Goal: Task Accomplishment & Management: Manage account settings

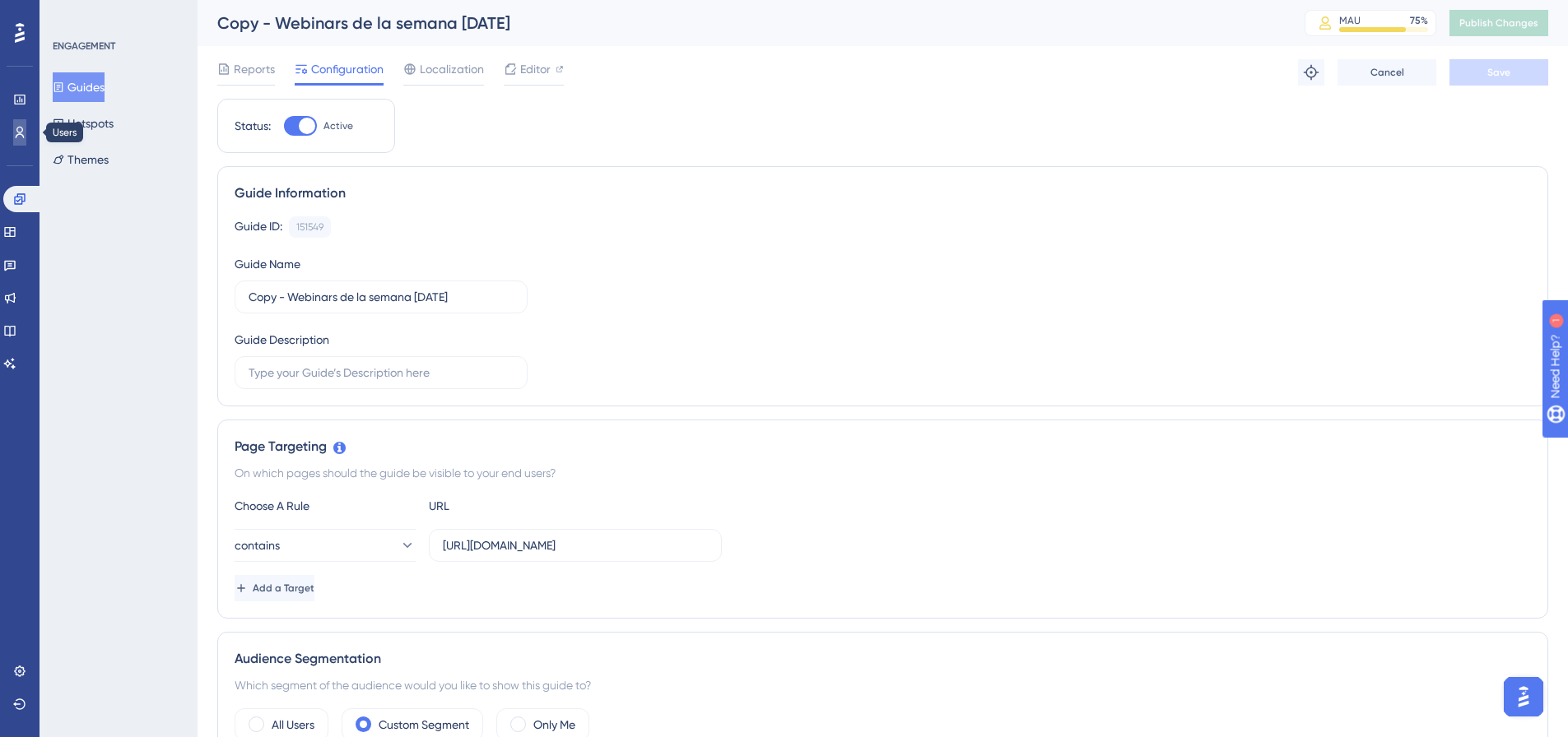
click at [17, 136] on icon at bounding box center [20, 133] width 9 height 12
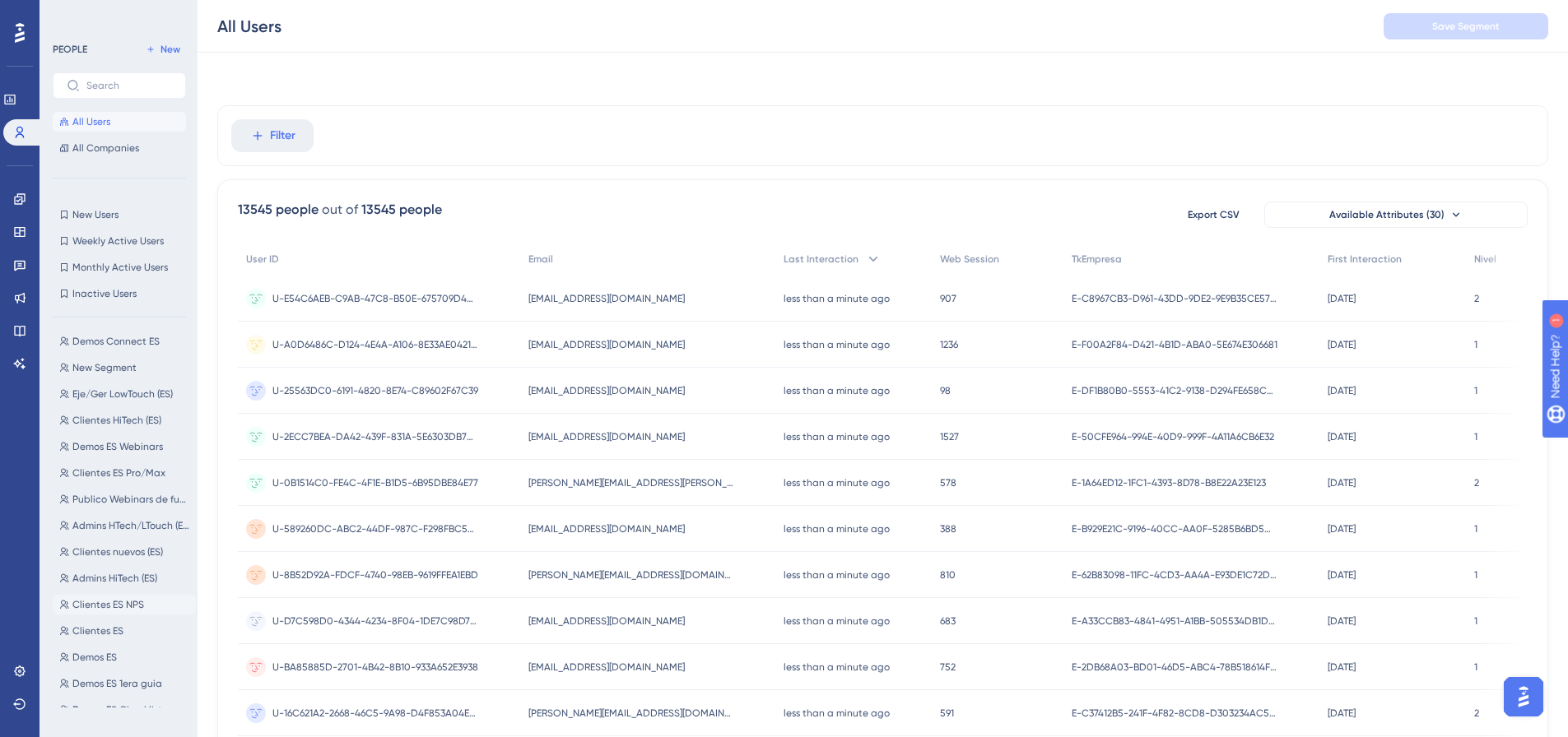
scroll to position [576, 0]
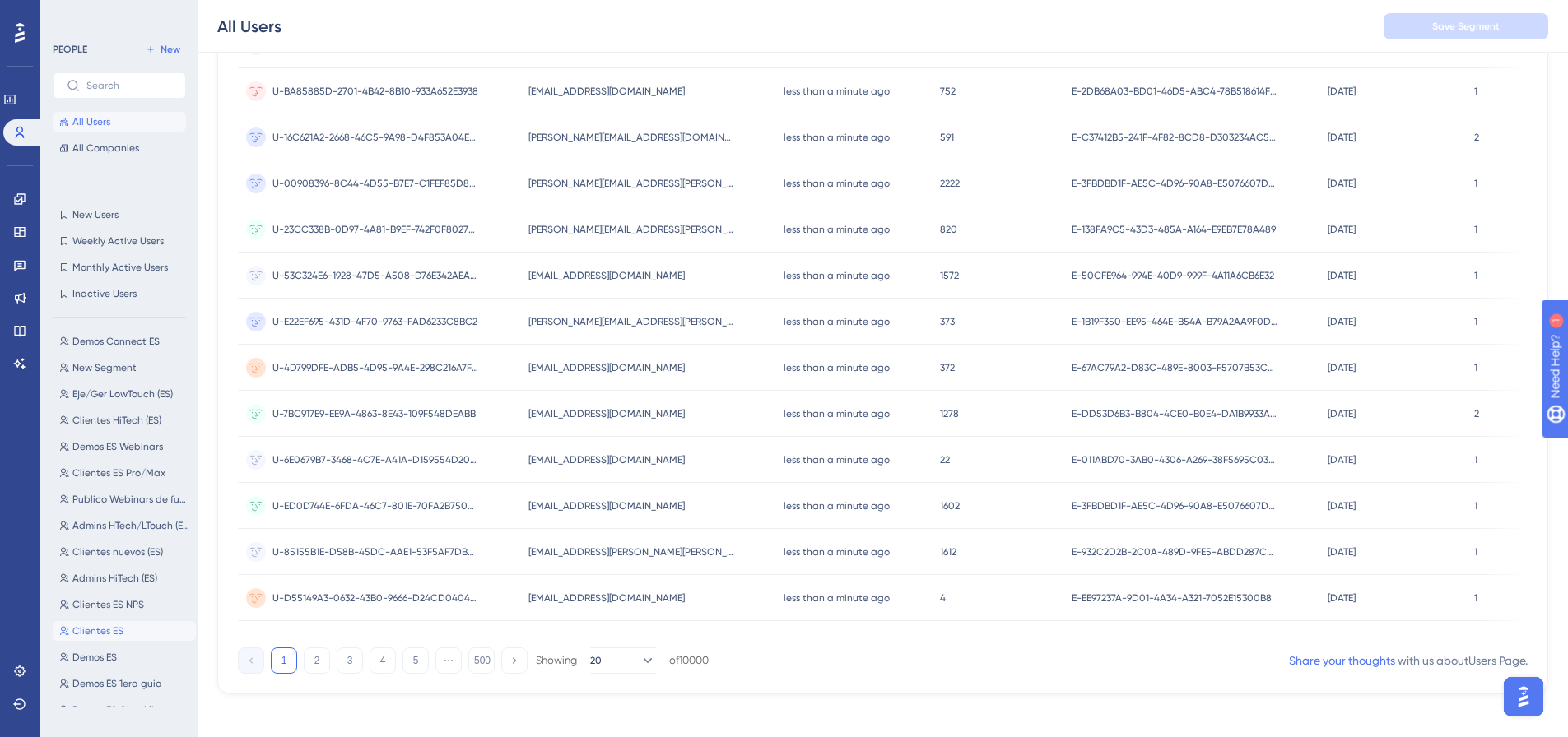
click at [114, 626] on span "Clientes ES" at bounding box center [98, 631] width 51 height 13
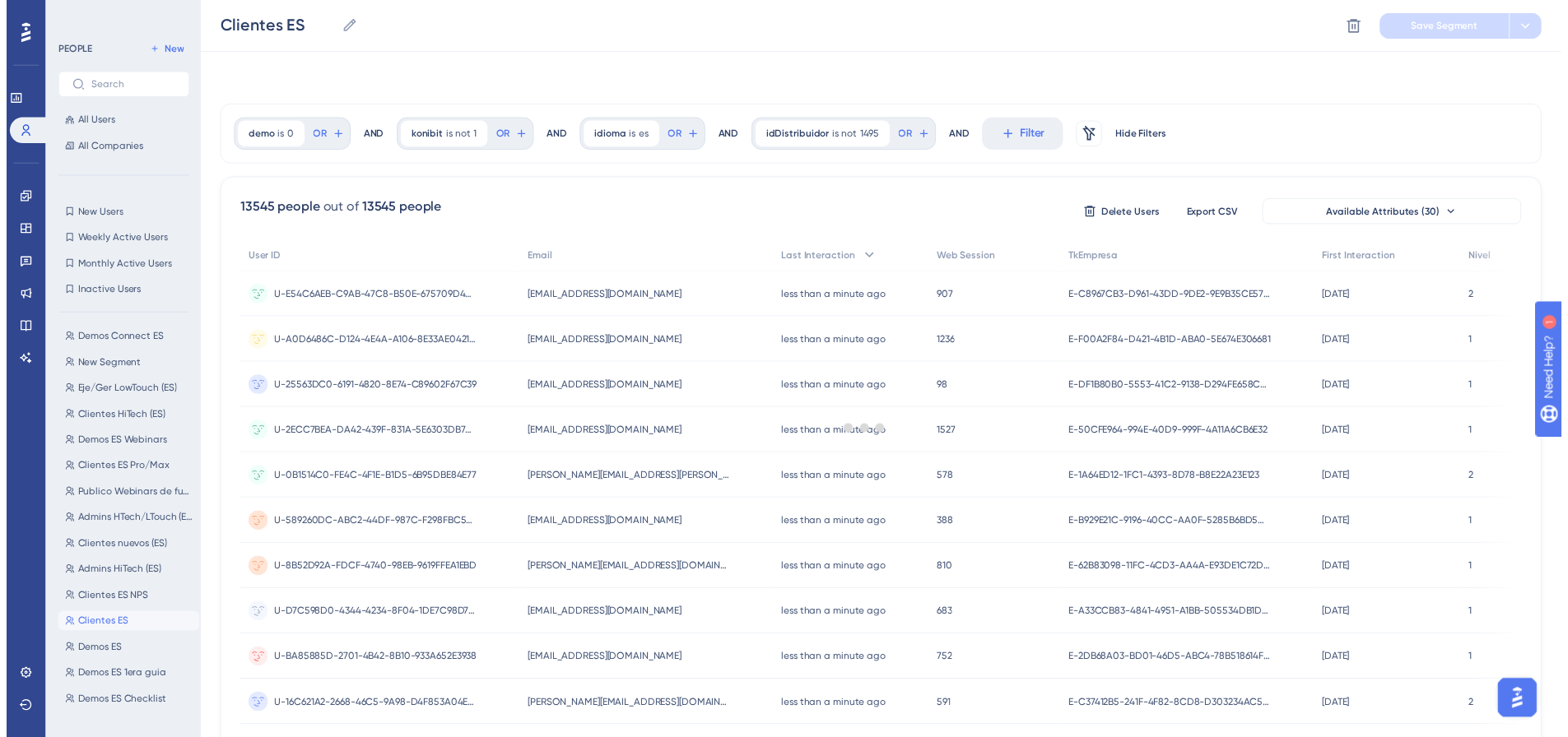
scroll to position [0, 0]
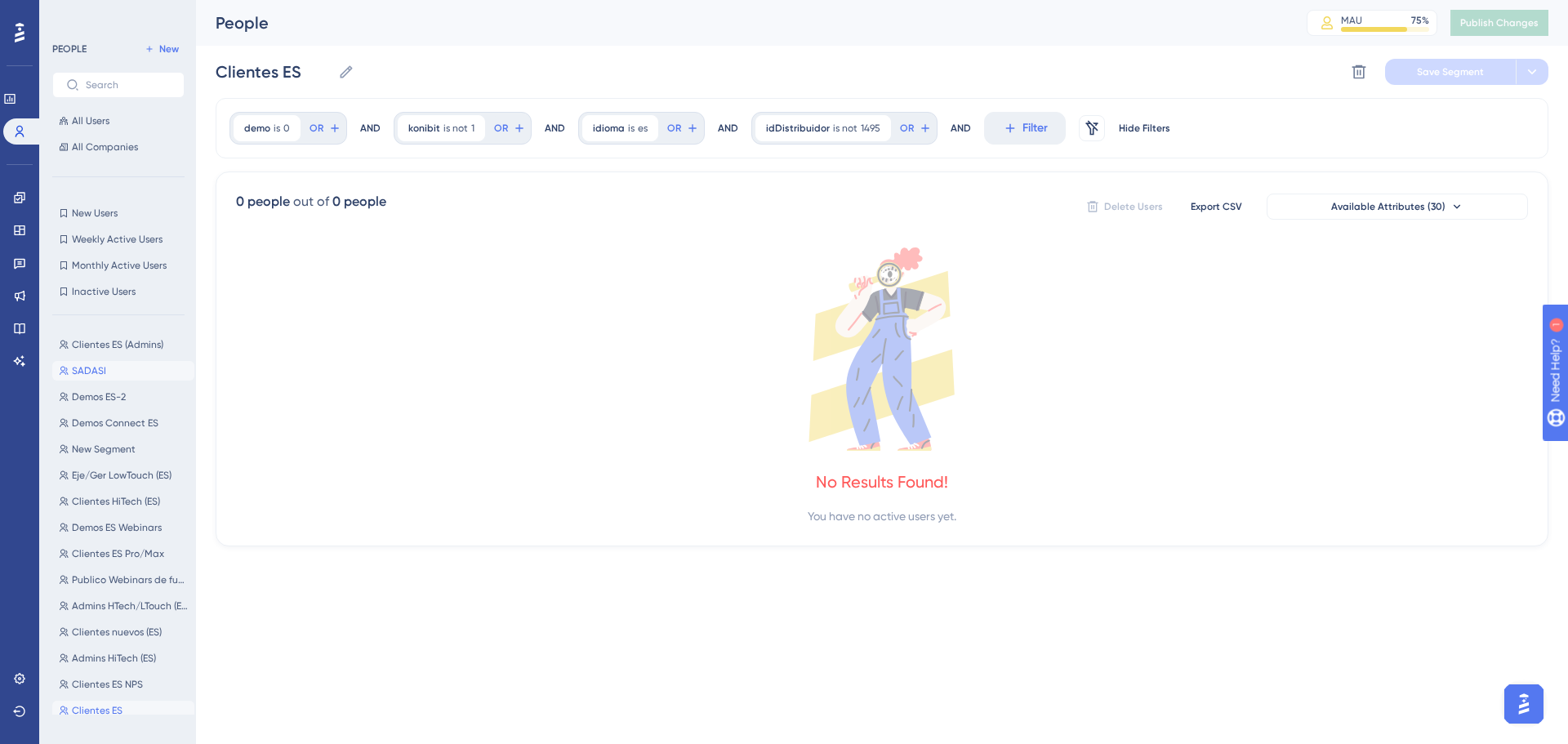
click at [100, 375] on span "SADASI" at bounding box center [89, 370] width 34 height 13
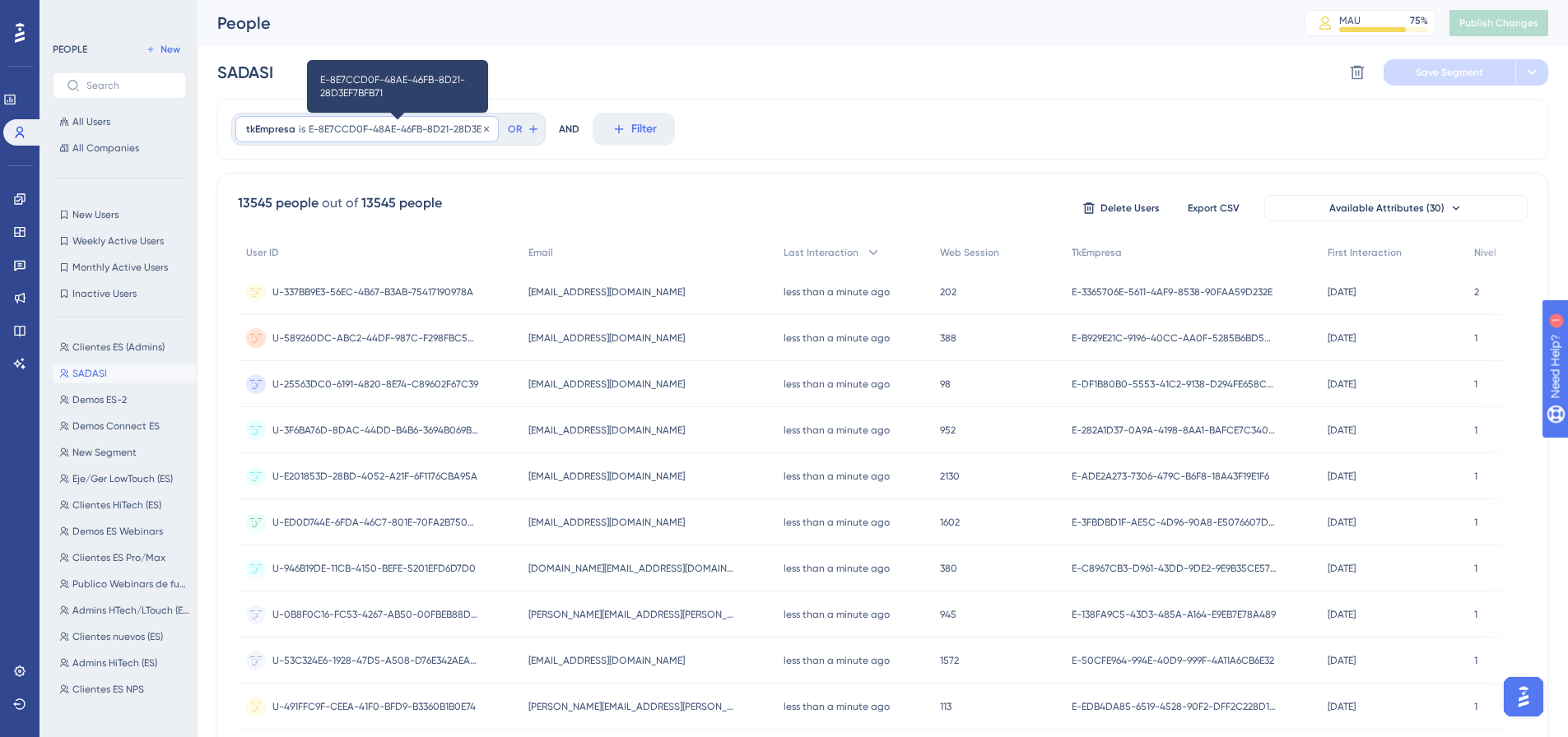
click at [449, 127] on span "E-8E7CCD0F-48AE-46FB-8D21-28D3EF7BFB71" at bounding box center [399, 129] width 179 height 13
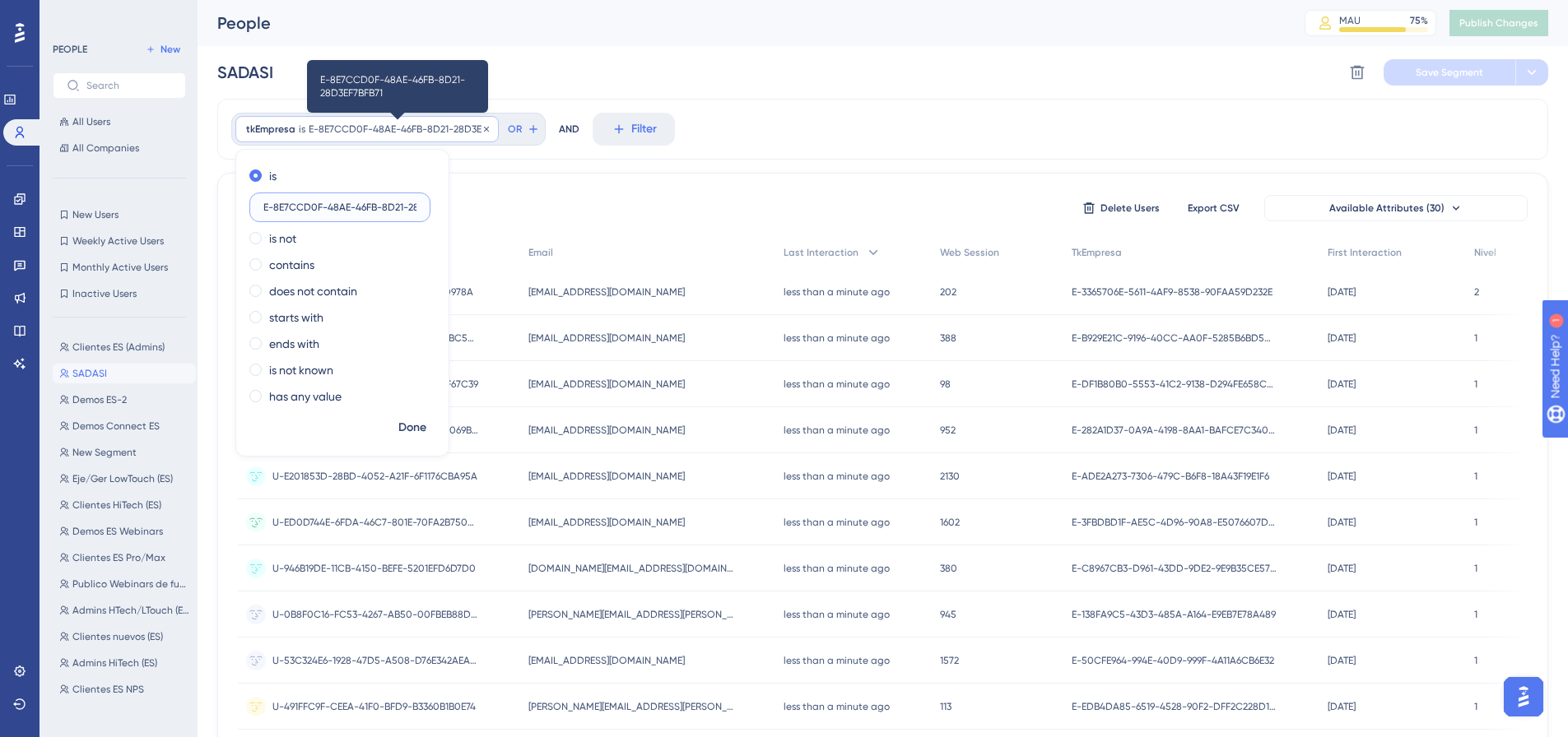
scroll to position [0, 55]
click at [328, 204] on input "E-8E7CCD0F-48AE-46FB-8D21-28D3EF7BFB71" at bounding box center [341, 208] width 154 height 12
click at [328, 205] on input "E-8E7CCD0F-48AE-46FB-8D21-28D3EF7BFB71" at bounding box center [341, 208] width 154 height 12
click at [719, 176] on div "13545 people out of 13545 people Delete Users Export CSV Available Attributes (…" at bounding box center [883, 718] width 1331 height 1091
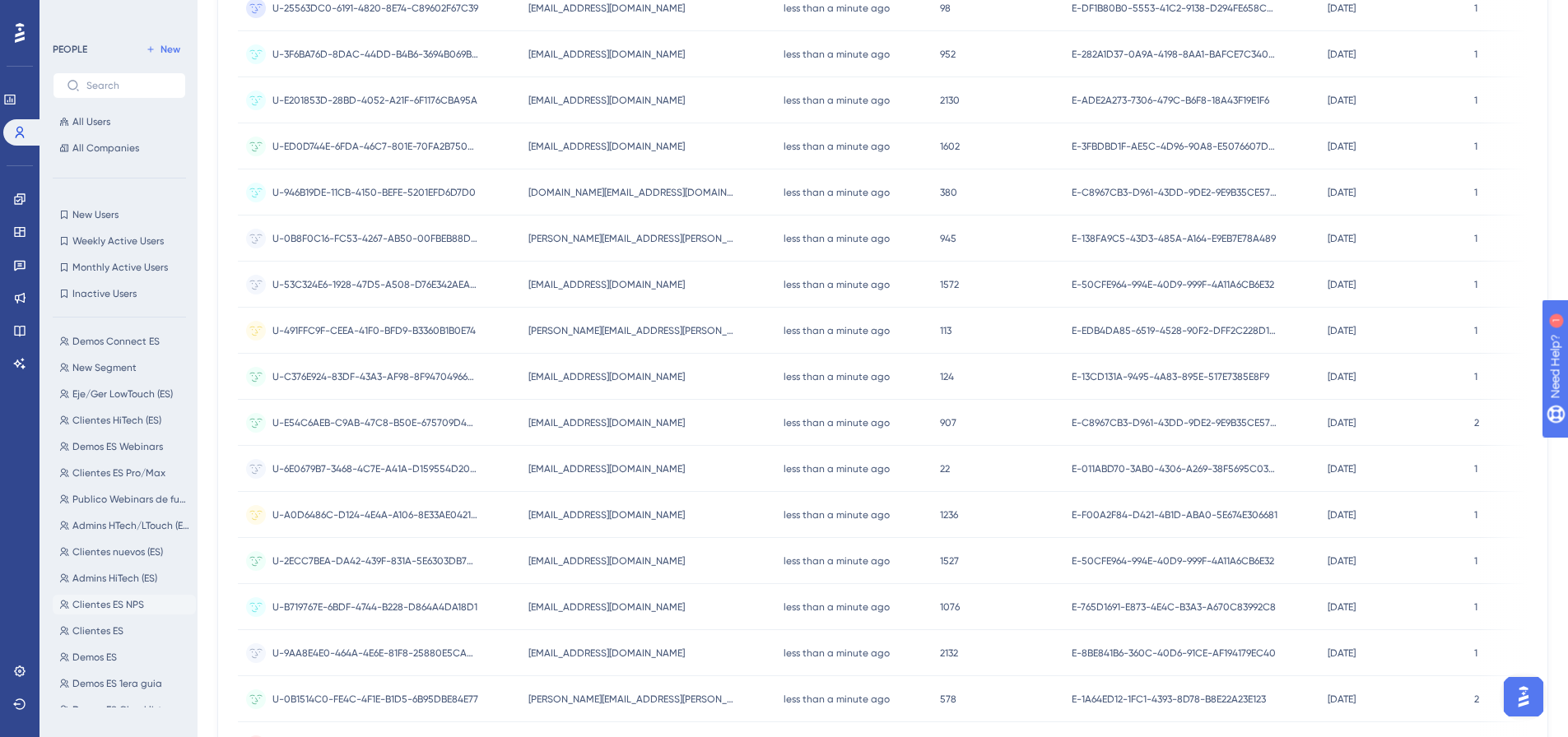
scroll to position [494, 0]
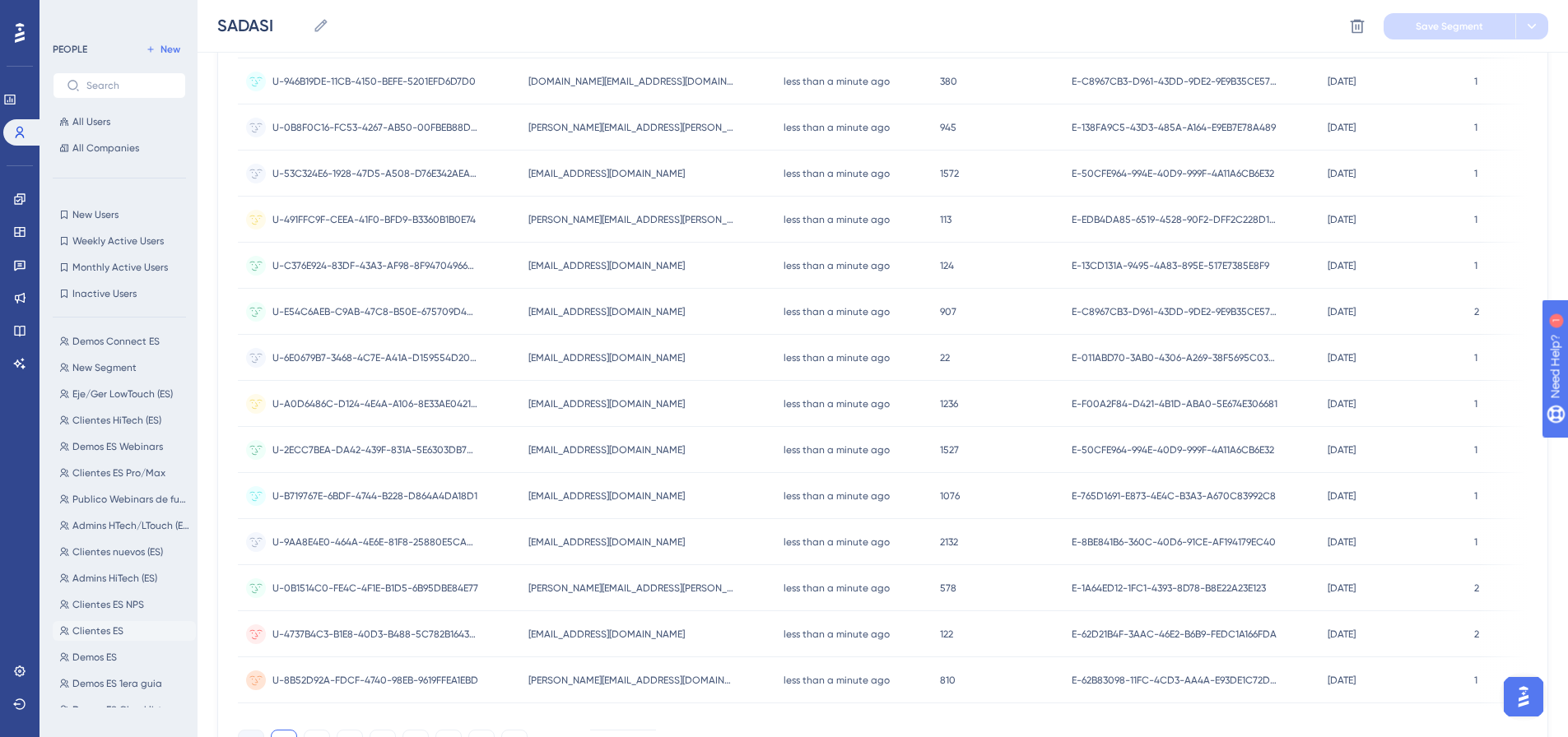
click at [104, 633] on span "Clientes ES" at bounding box center [98, 631] width 51 height 13
type input "Clientes ES"
click at [89, 712] on span "Clientes ES" at bounding box center [98, 715] width 51 height 13
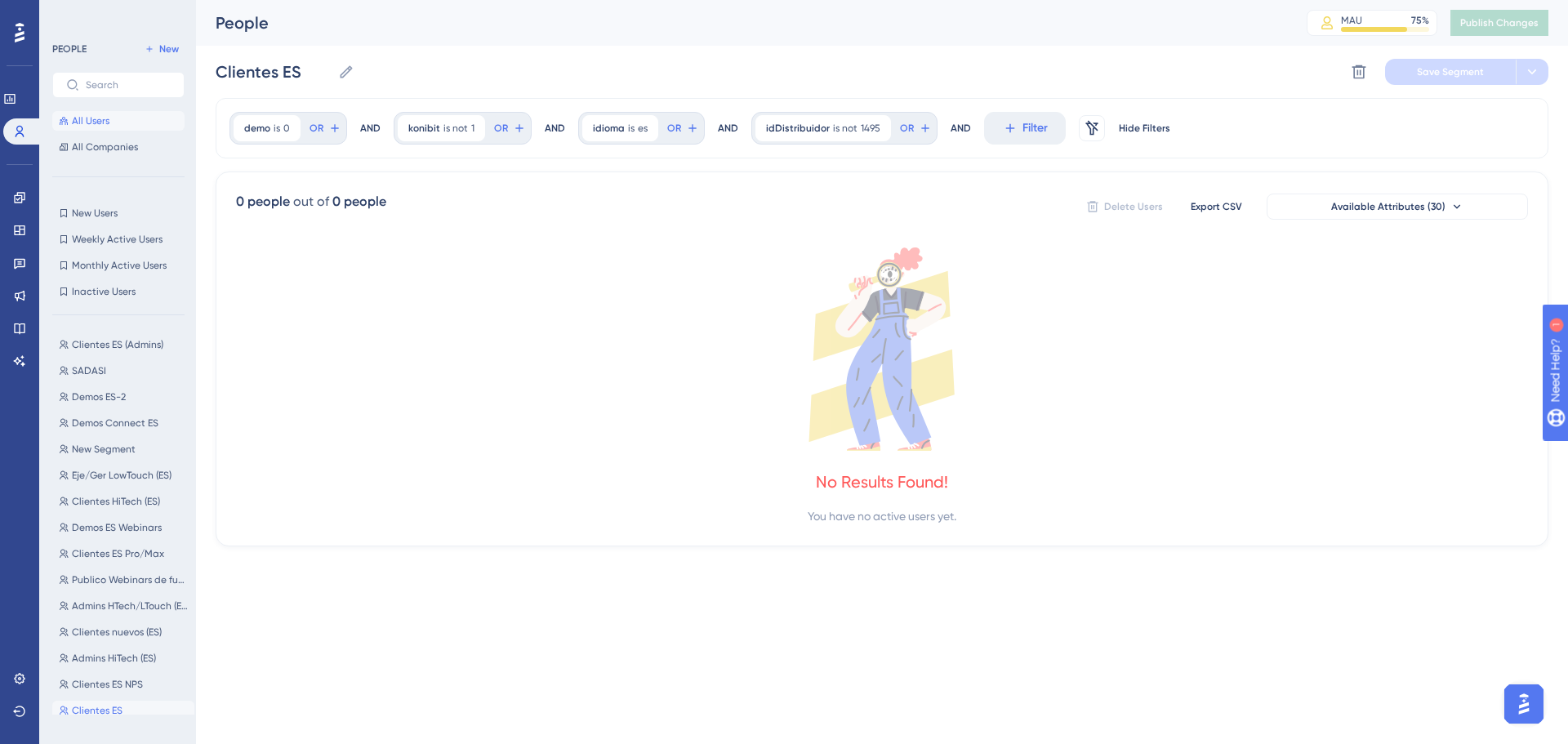
click at [110, 127] on button "All Users" at bounding box center [118, 121] width 132 height 20
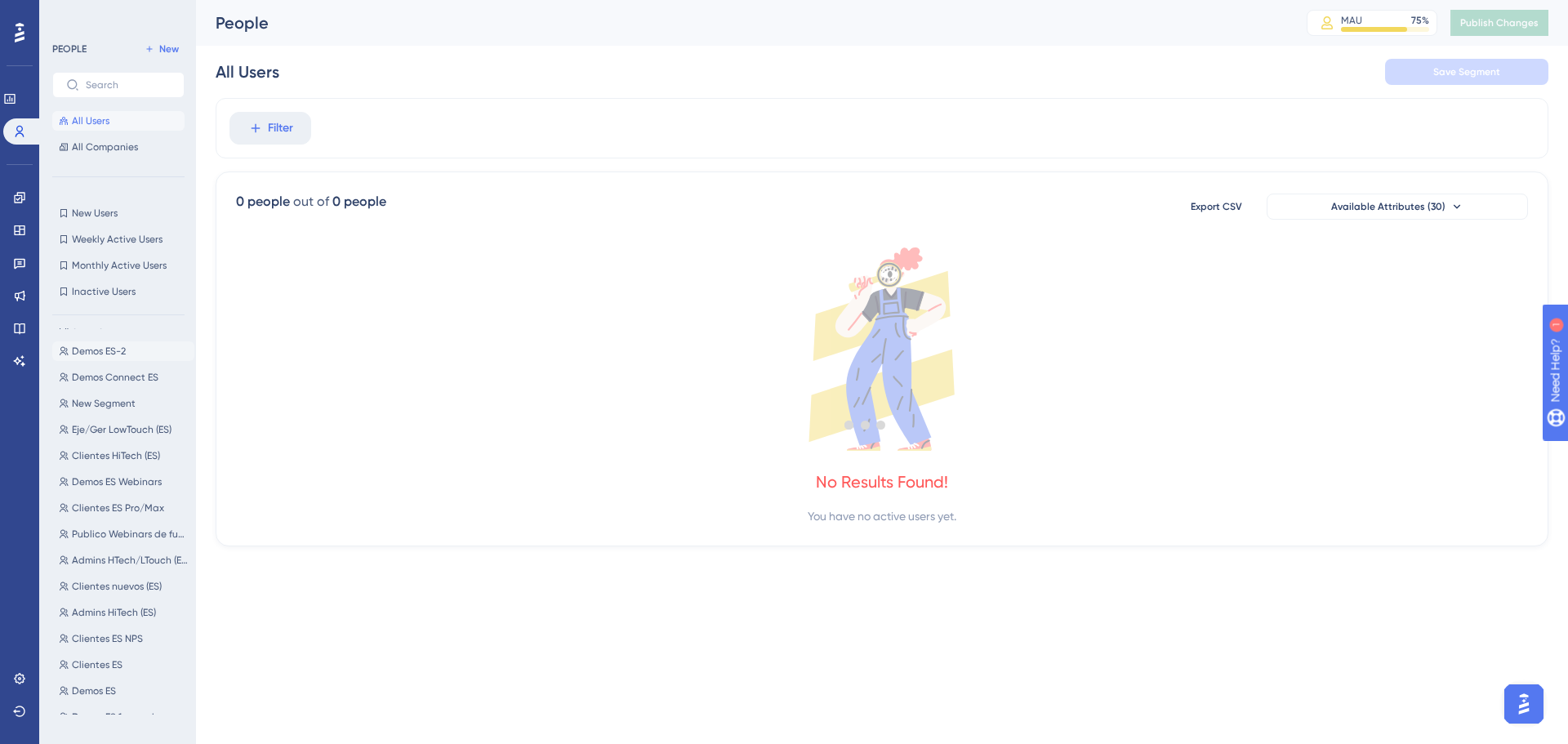
scroll to position [84, 0]
click at [96, 619] on button "Clientes ES Clientes ES" at bounding box center [124, 626] width 143 height 20
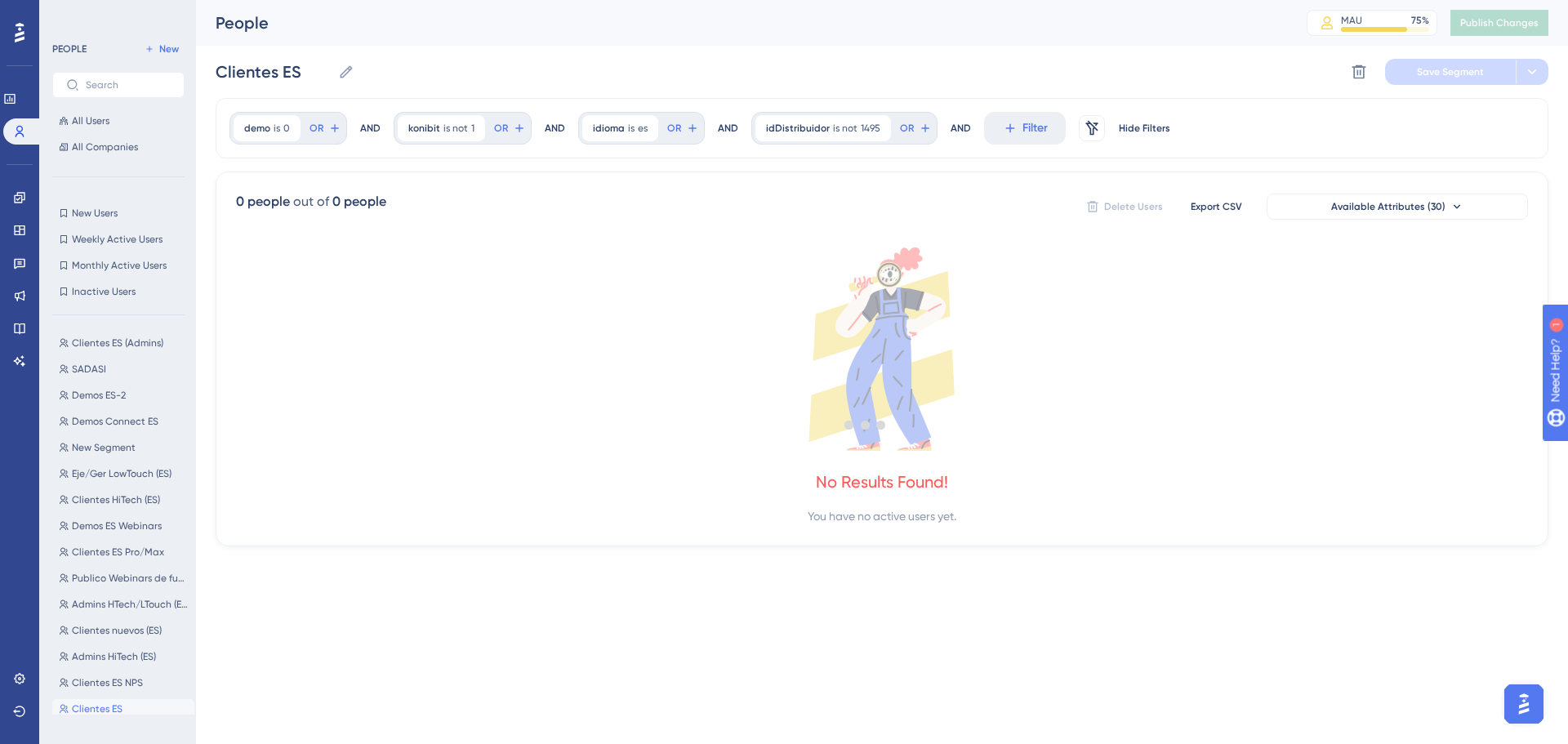
scroll to position [0, 0]
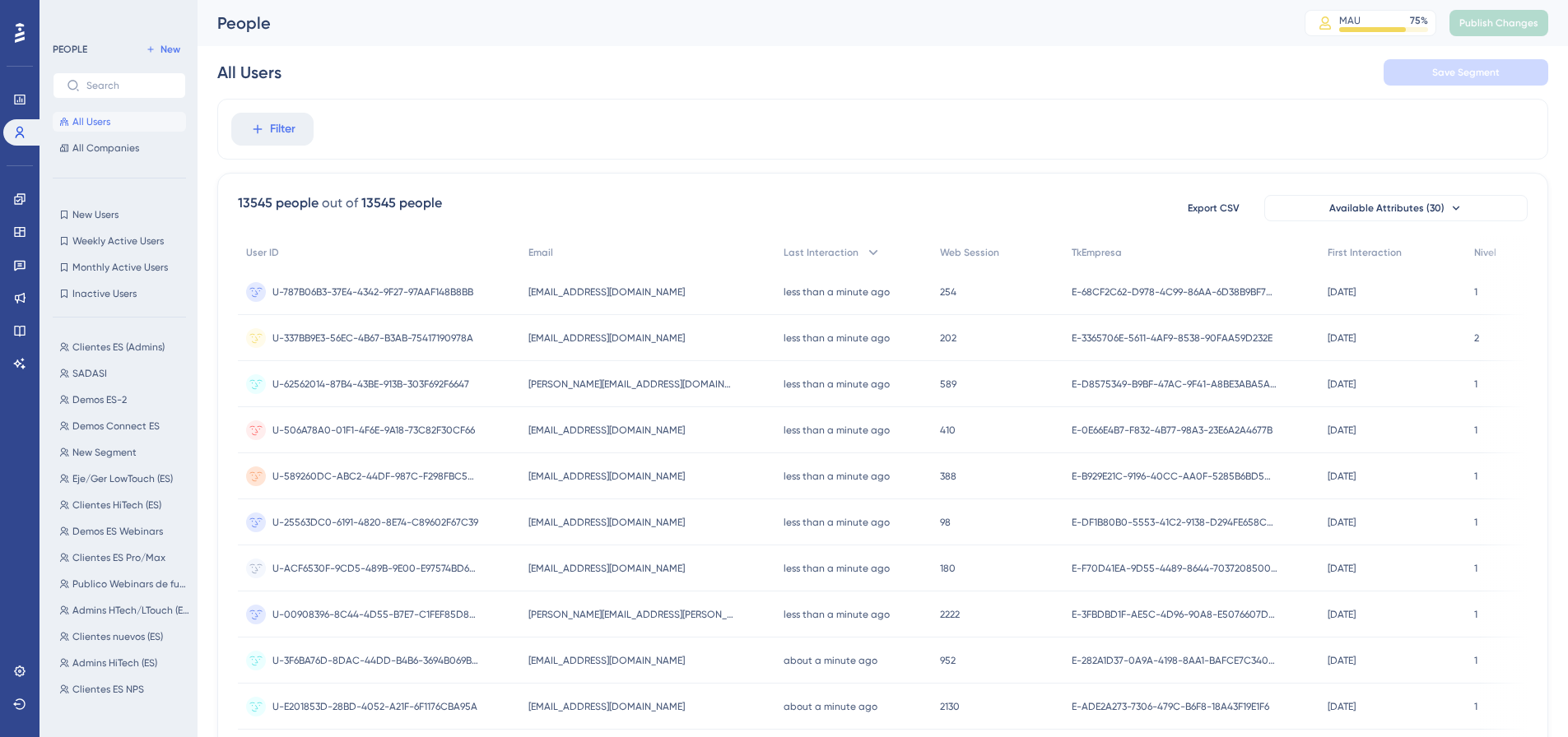
click at [517, 149] on div "Filter" at bounding box center [883, 129] width 1331 height 61
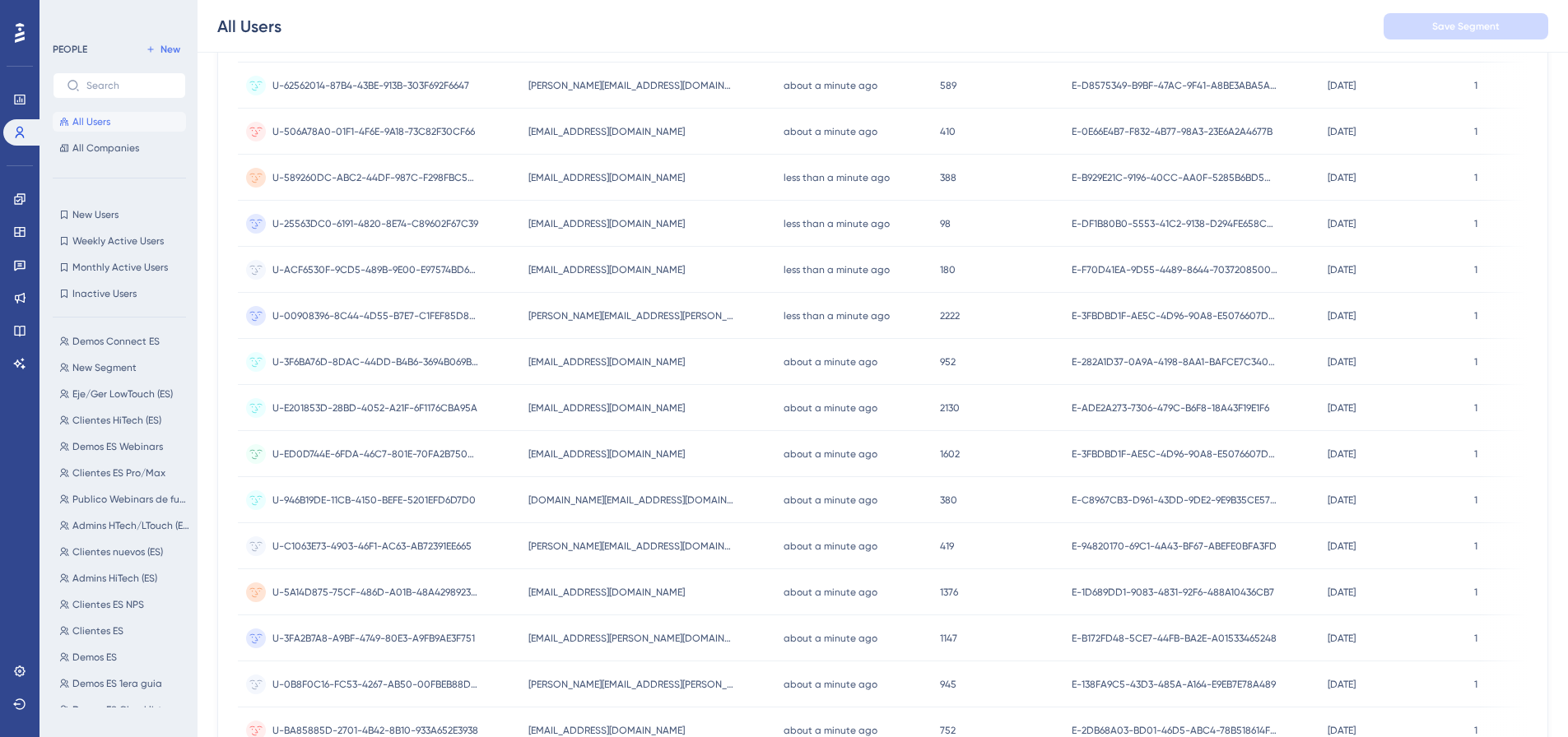
scroll to position [330, 0]
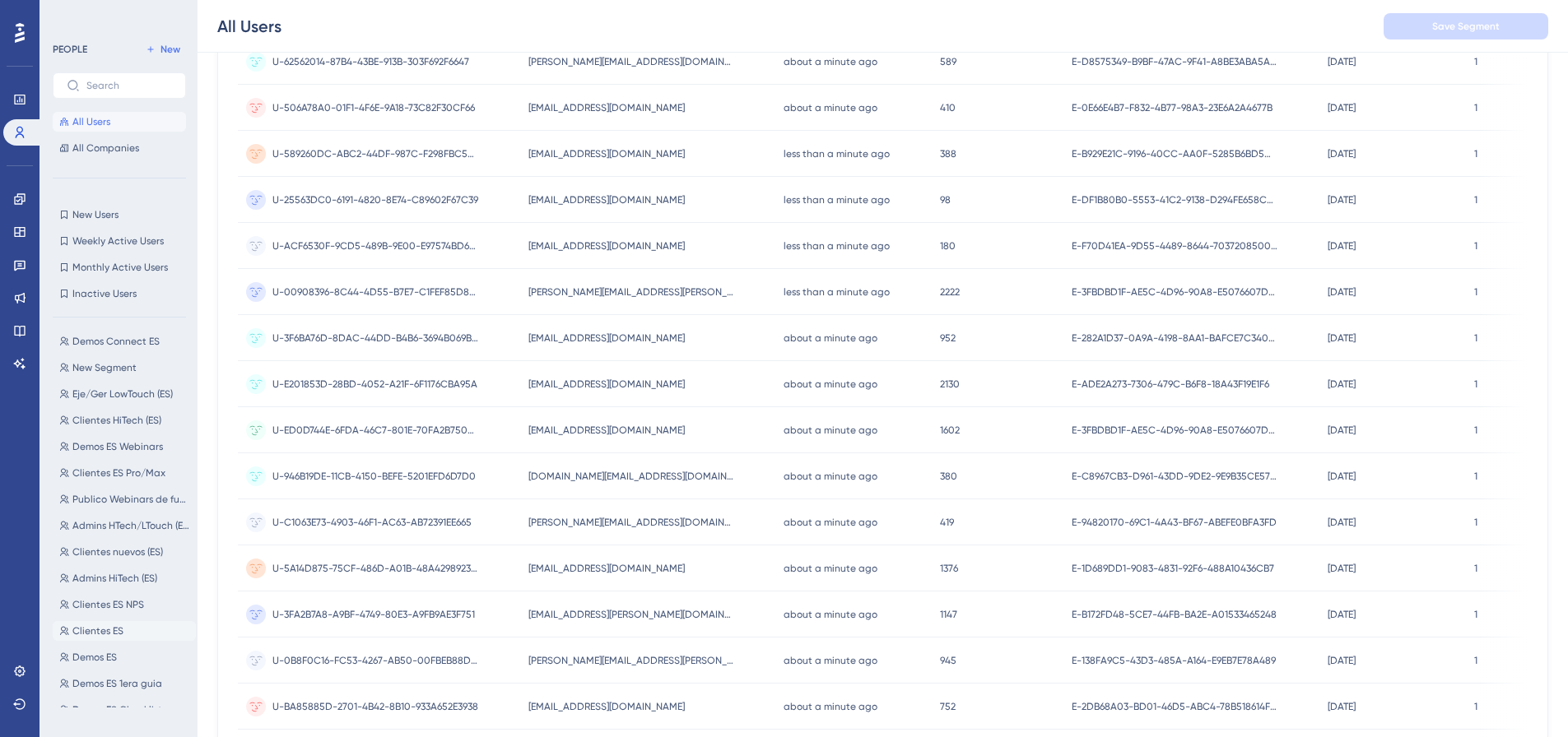
click at [111, 627] on span "Clientes ES" at bounding box center [98, 631] width 51 height 13
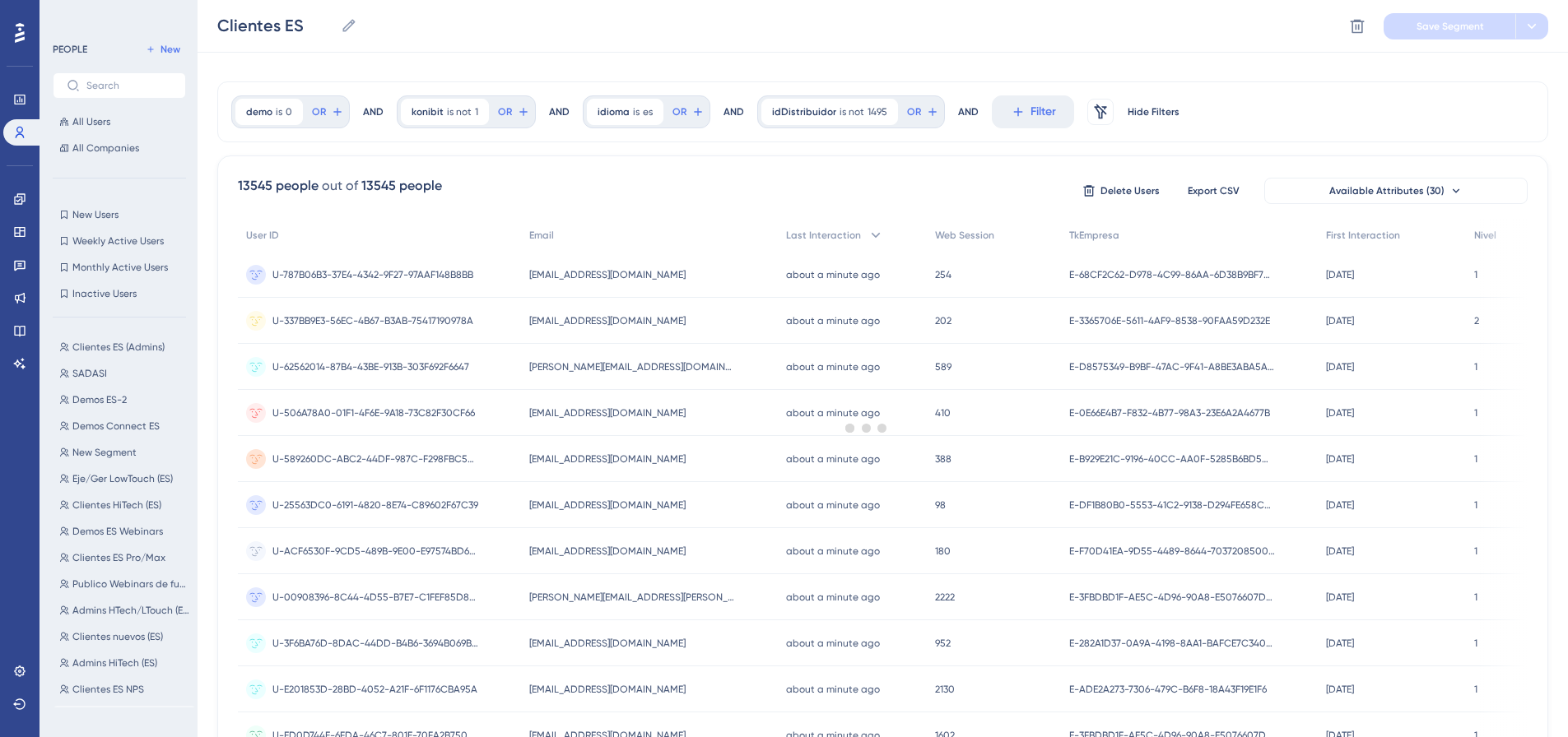
scroll to position [0, 0]
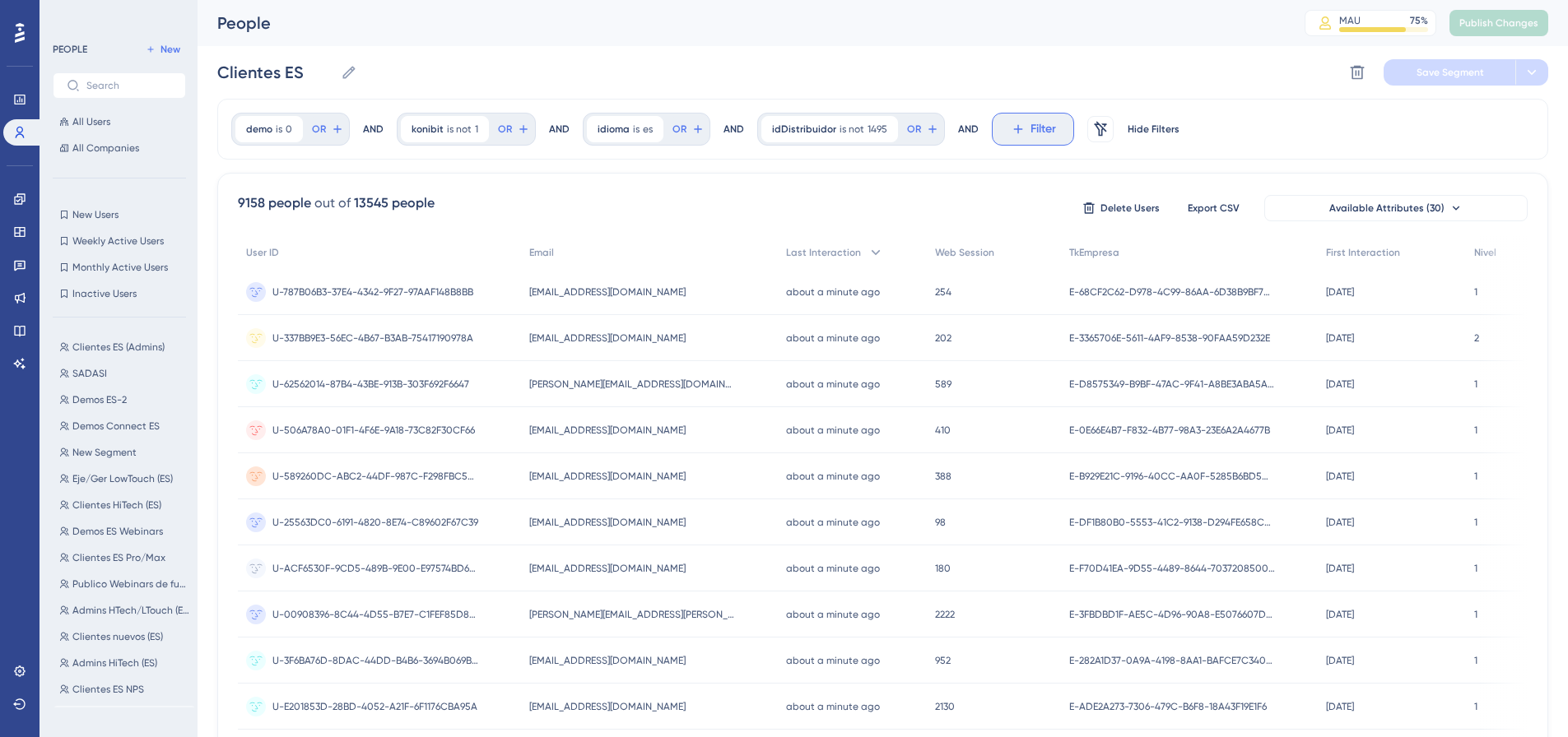
click at [1014, 132] on icon at bounding box center [1018, 129] width 15 height 15
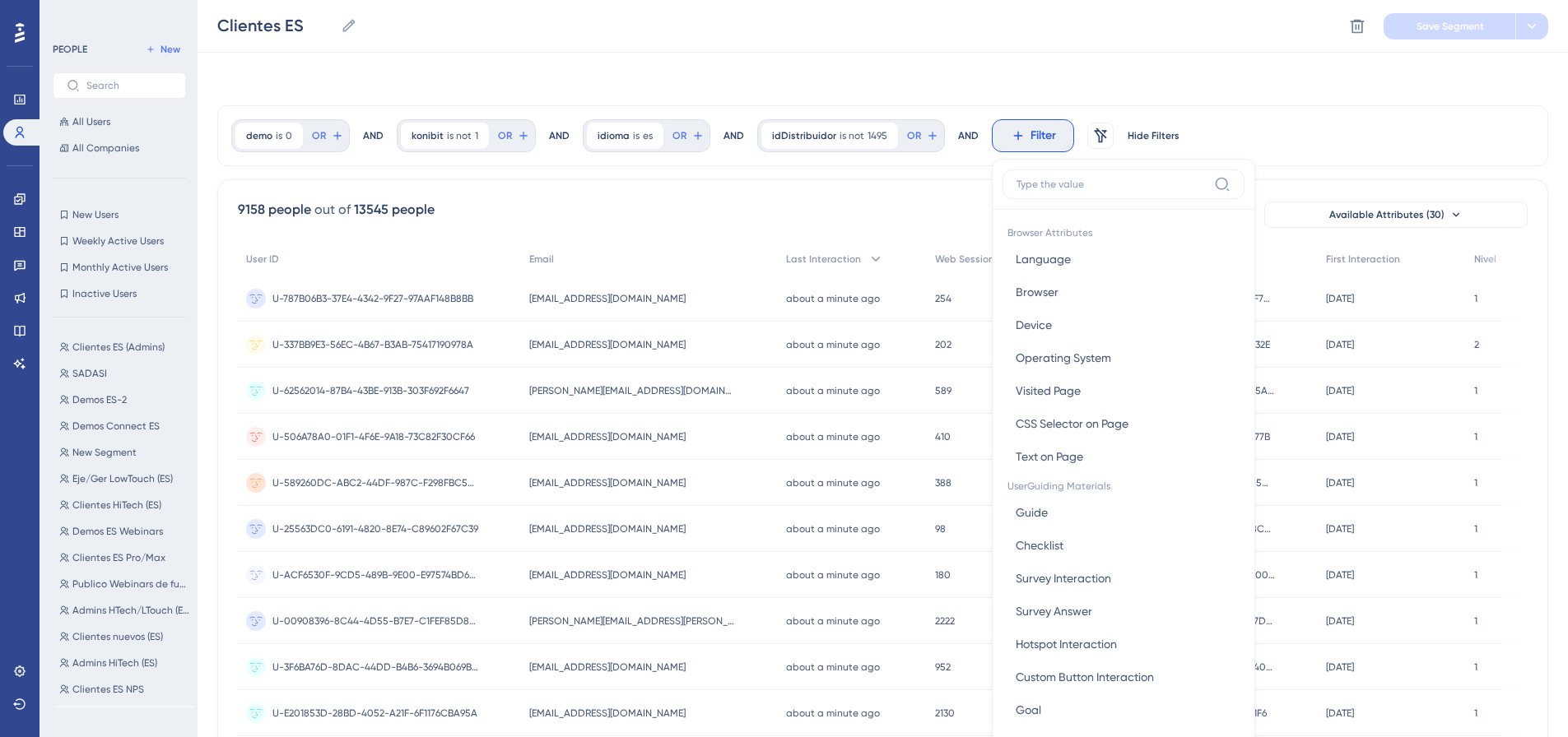
scroll to position [77, 0]
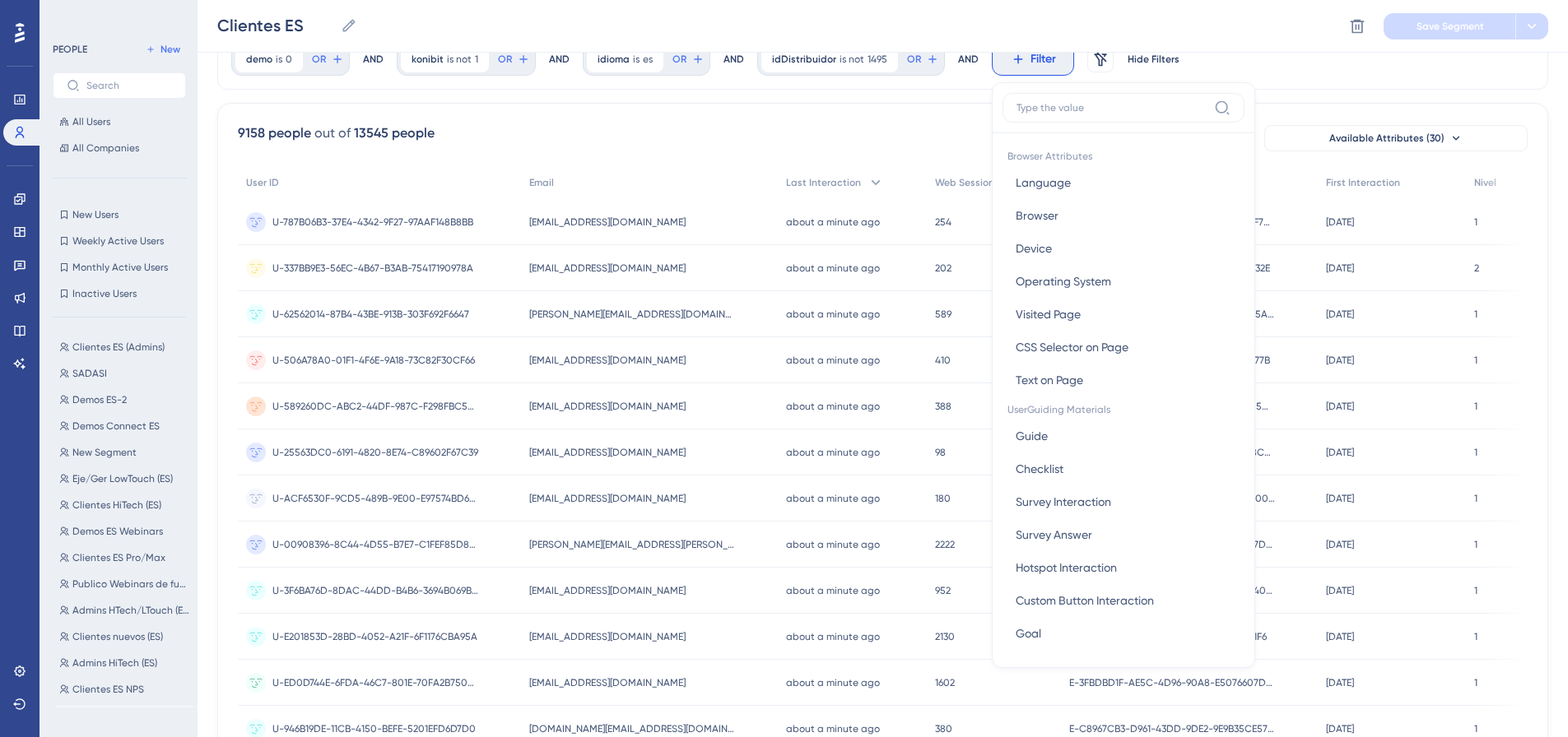
click at [1074, 109] on input at bounding box center [1112, 107] width 191 height 13
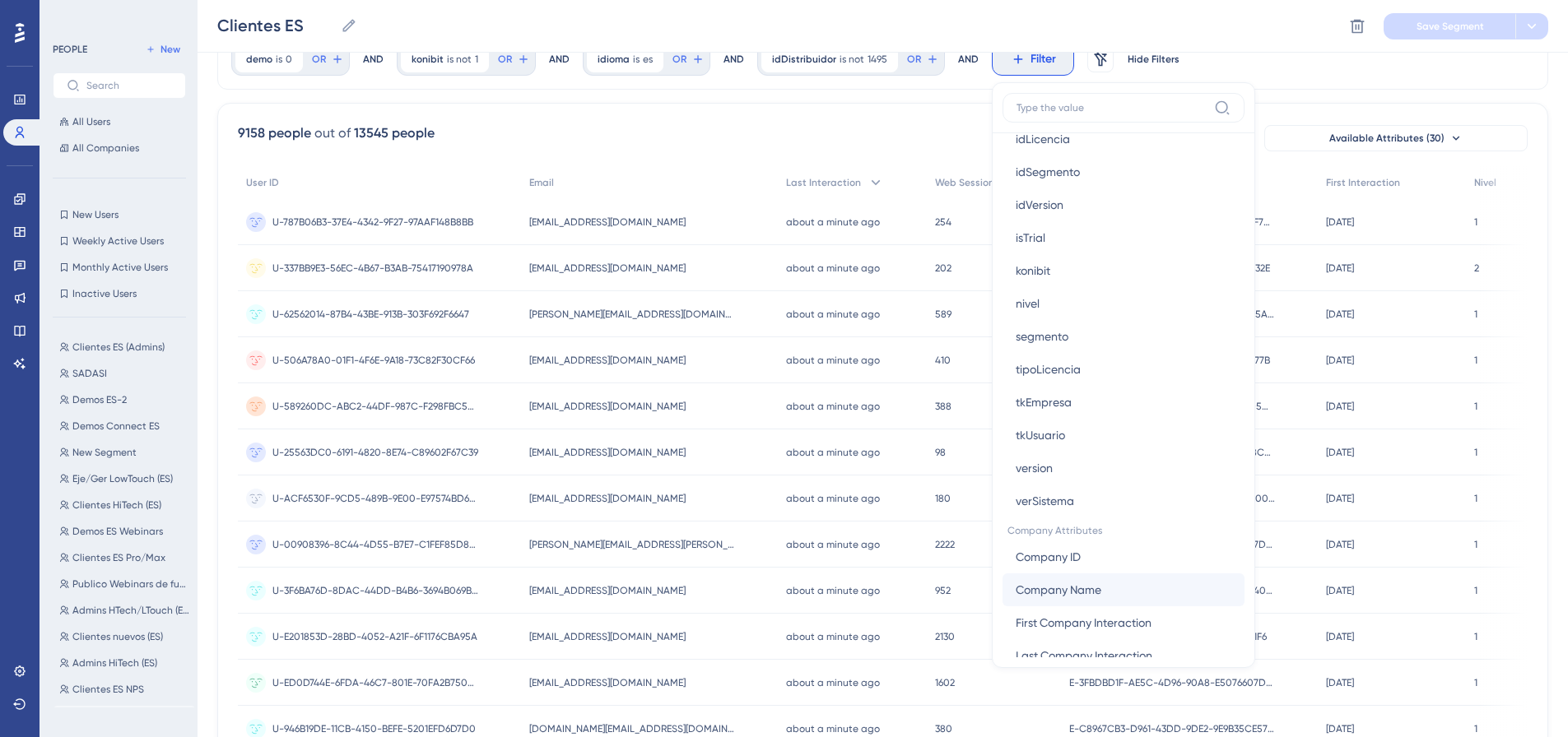
scroll to position [1234, 0]
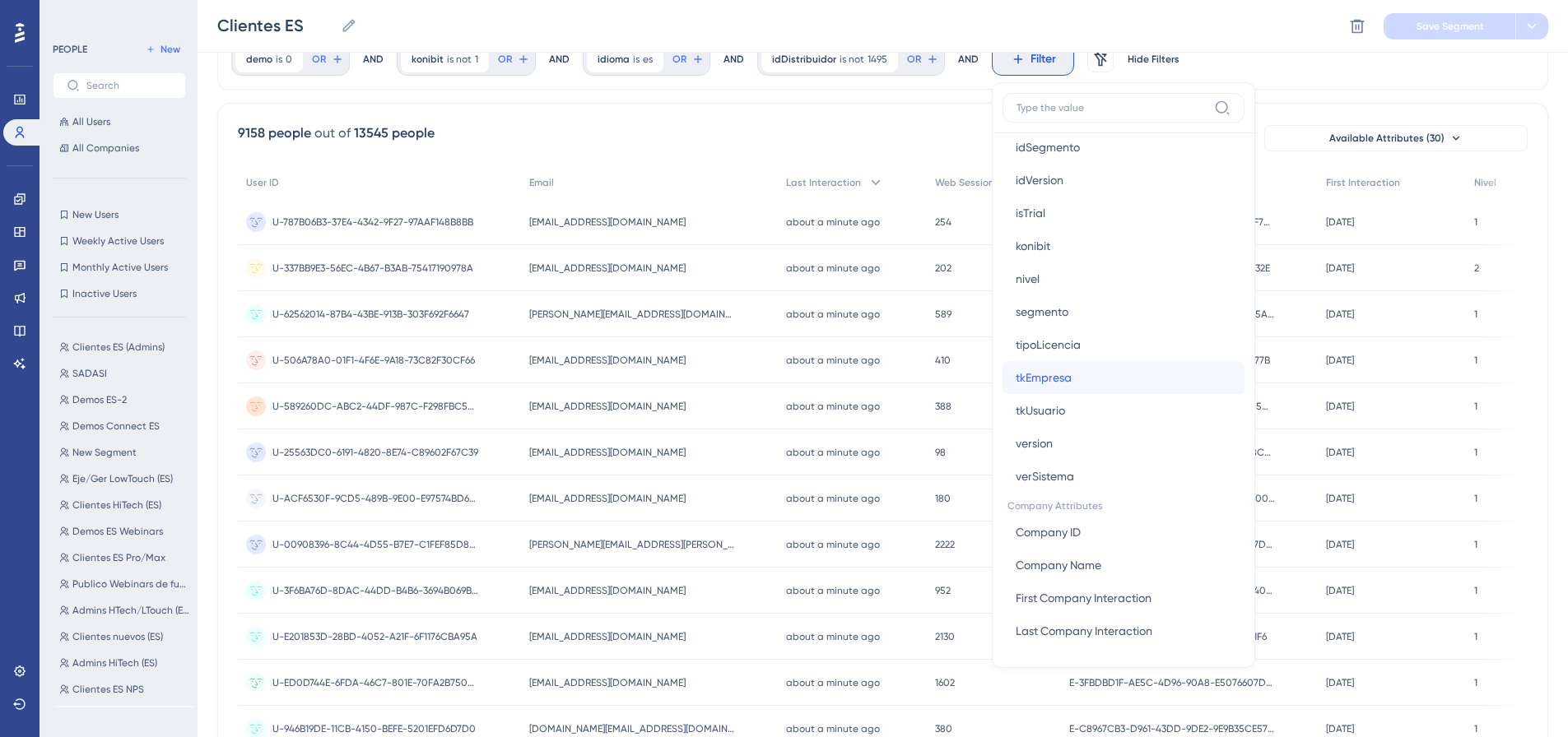
click at [1079, 376] on button "tkEmpresa tkEmpresa" at bounding box center [1124, 377] width 242 height 32
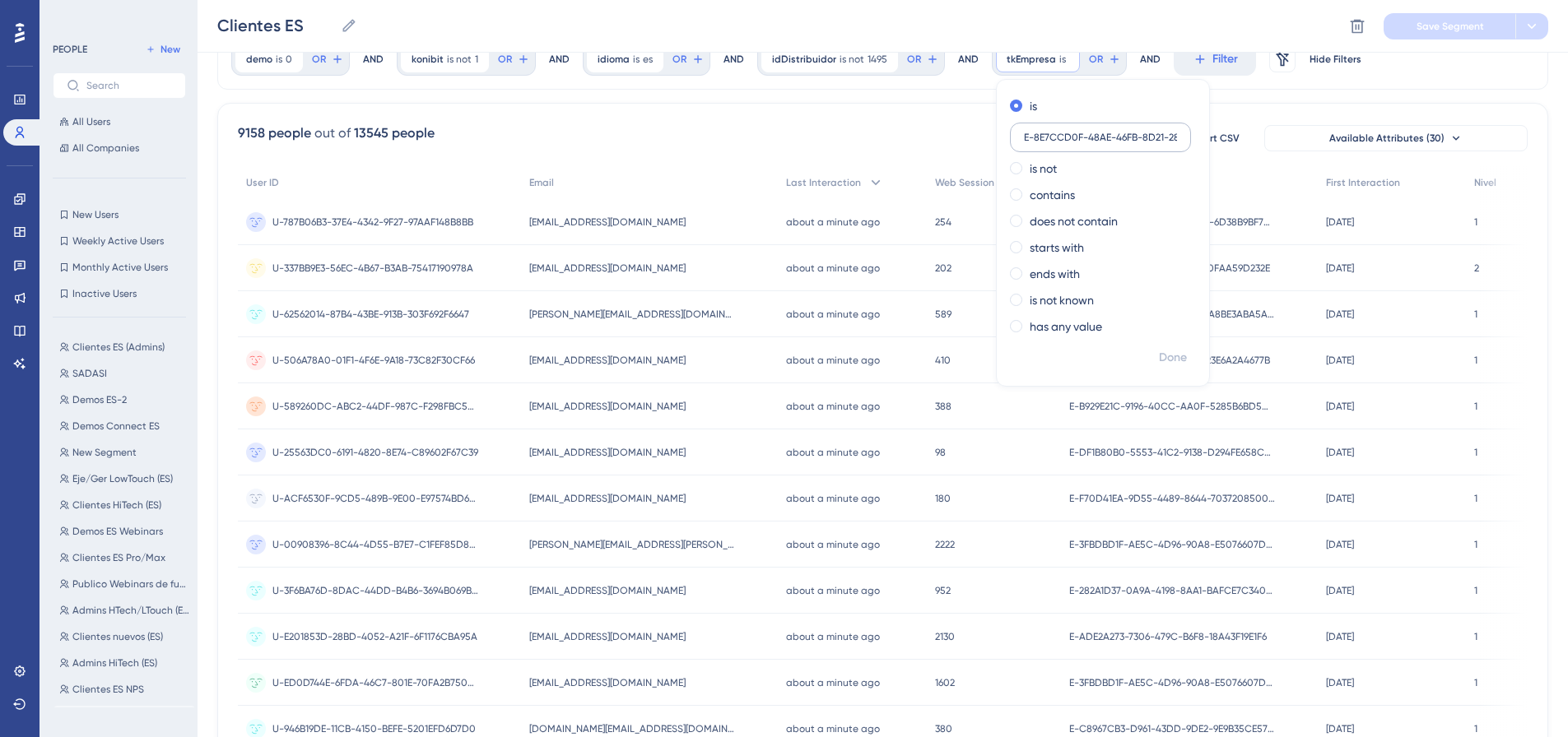
scroll to position [0, 55]
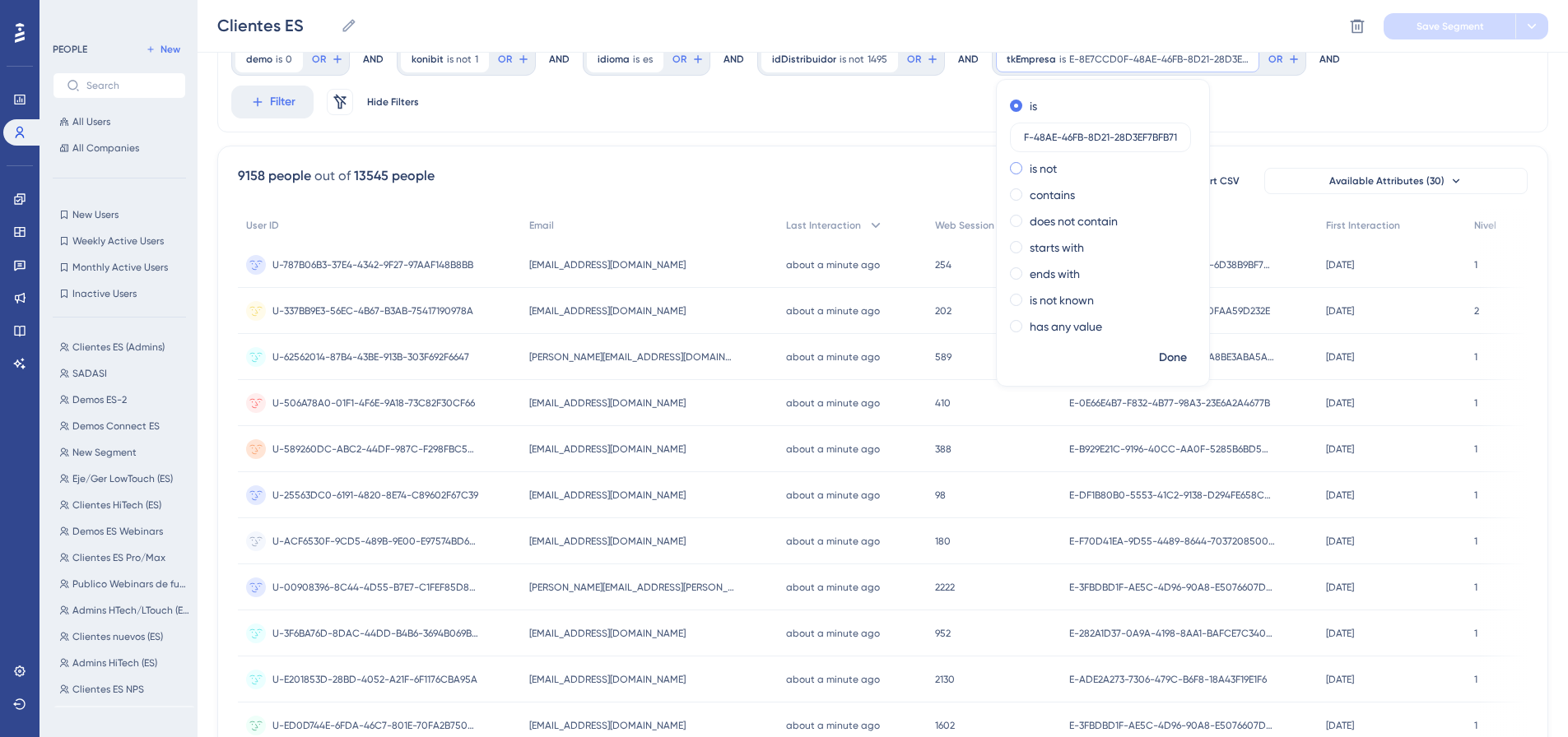
type input "E-8E7CCD0F-48AE-46FB-8D21-28D3EF7BFB71"
click at [1056, 165] on div "is not" at bounding box center [1099, 168] width 179 height 20
click at [1165, 349] on span "Done" at bounding box center [1173, 358] width 28 height 20
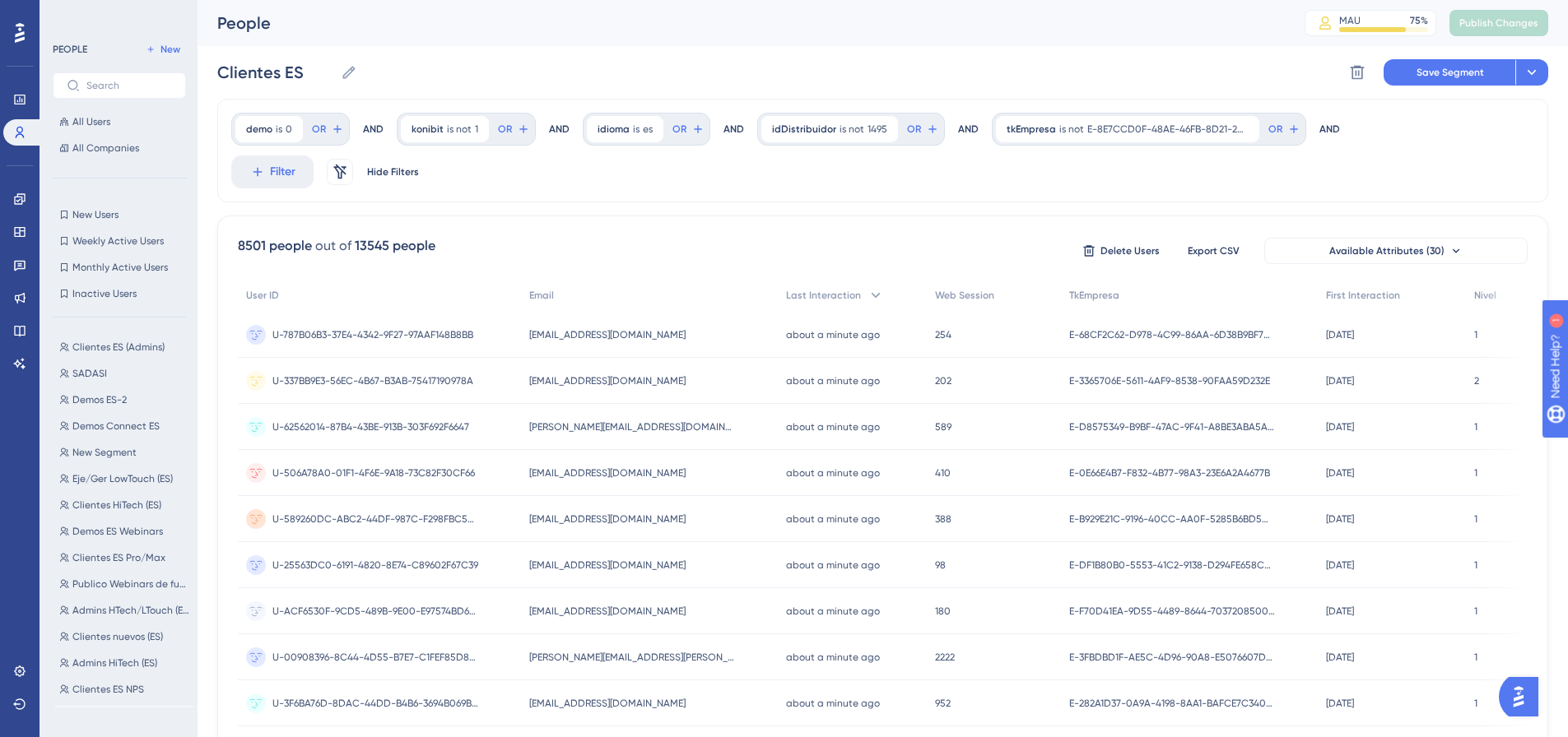
click at [1028, 48] on div "Clientes ES Clientes ES Delete Segment Save Segment Actions" at bounding box center [883, 73] width 1331 height 53
click at [1130, 81] on div "Clientes ES Clientes ES Delete Segment Save Segment Actions" at bounding box center [883, 73] width 1331 height 53
click at [1532, 83] on button at bounding box center [1532, 72] width 32 height 27
click at [1471, 122] on span "Save as a New Segment" at bounding box center [1454, 119] width 127 height 20
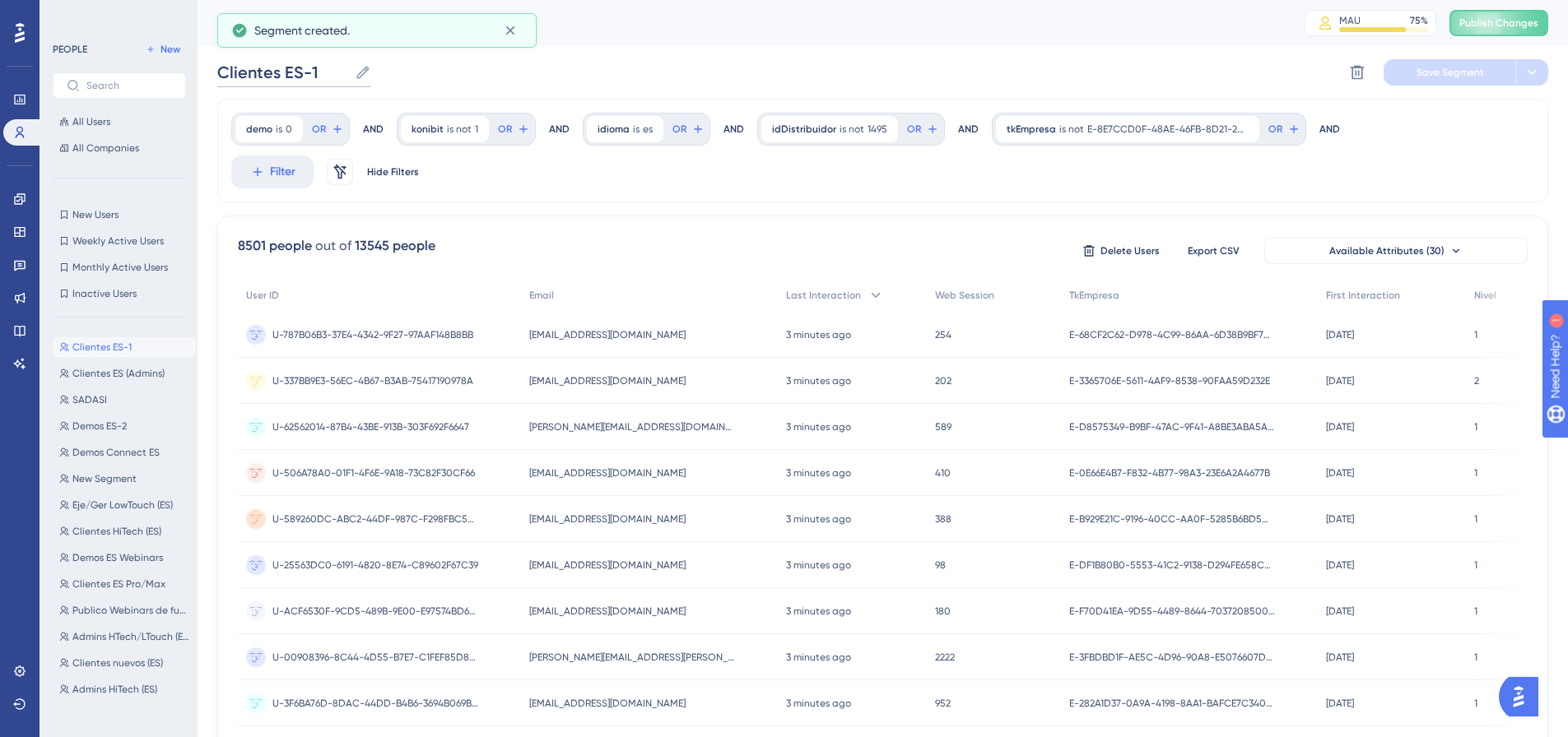
click at [315, 77] on input "Clientes ES-1" at bounding box center [282, 72] width 131 height 23
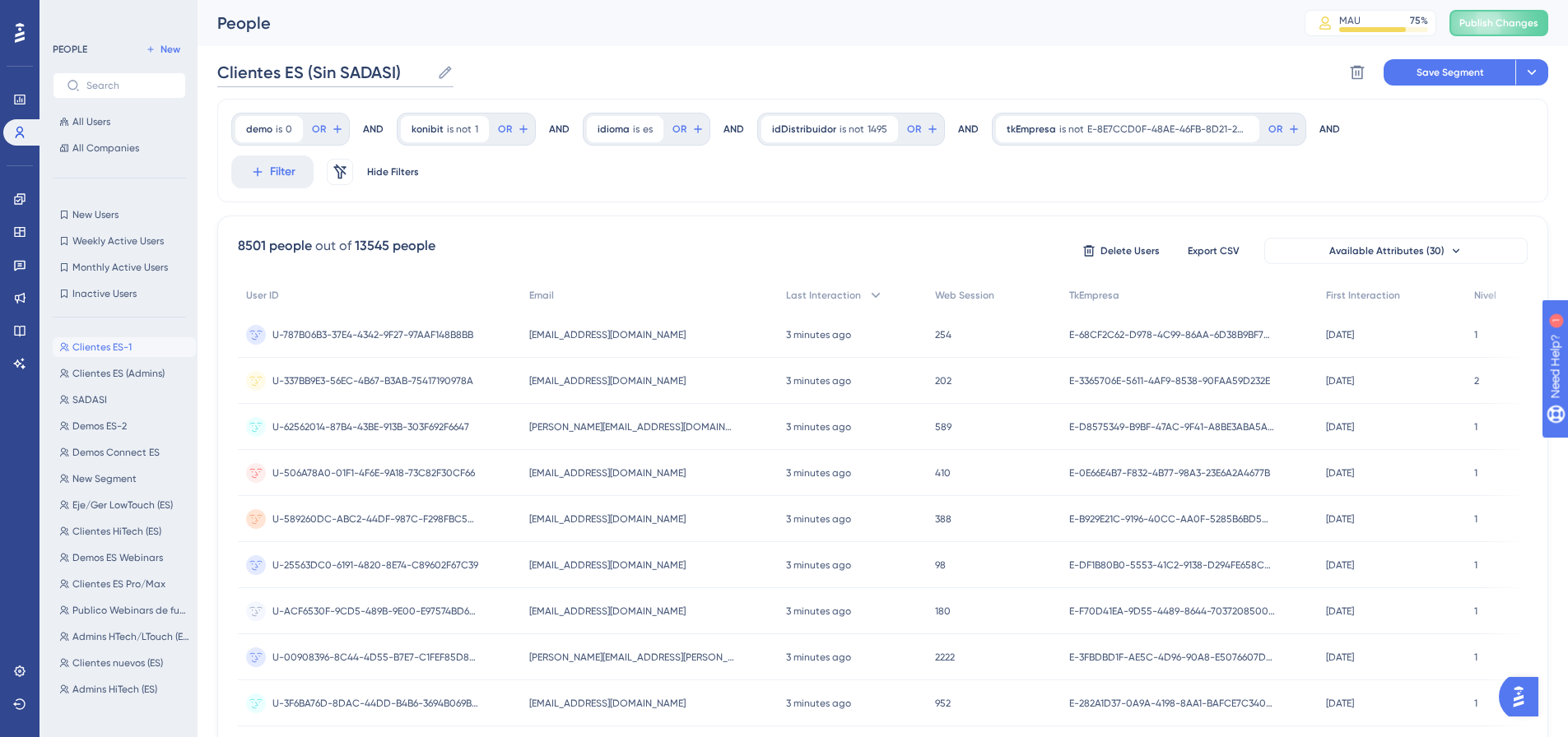
type input "Clientes ES (Sin SADASI)"
click at [612, 71] on div "Clientes ES (Sin SADASI) Clientes ES (Sin SADASI) Delete Segment Save Segment A…" at bounding box center [883, 73] width 1331 height 53
click at [1442, 80] on button "Save Segment" at bounding box center [1450, 72] width 132 height 27
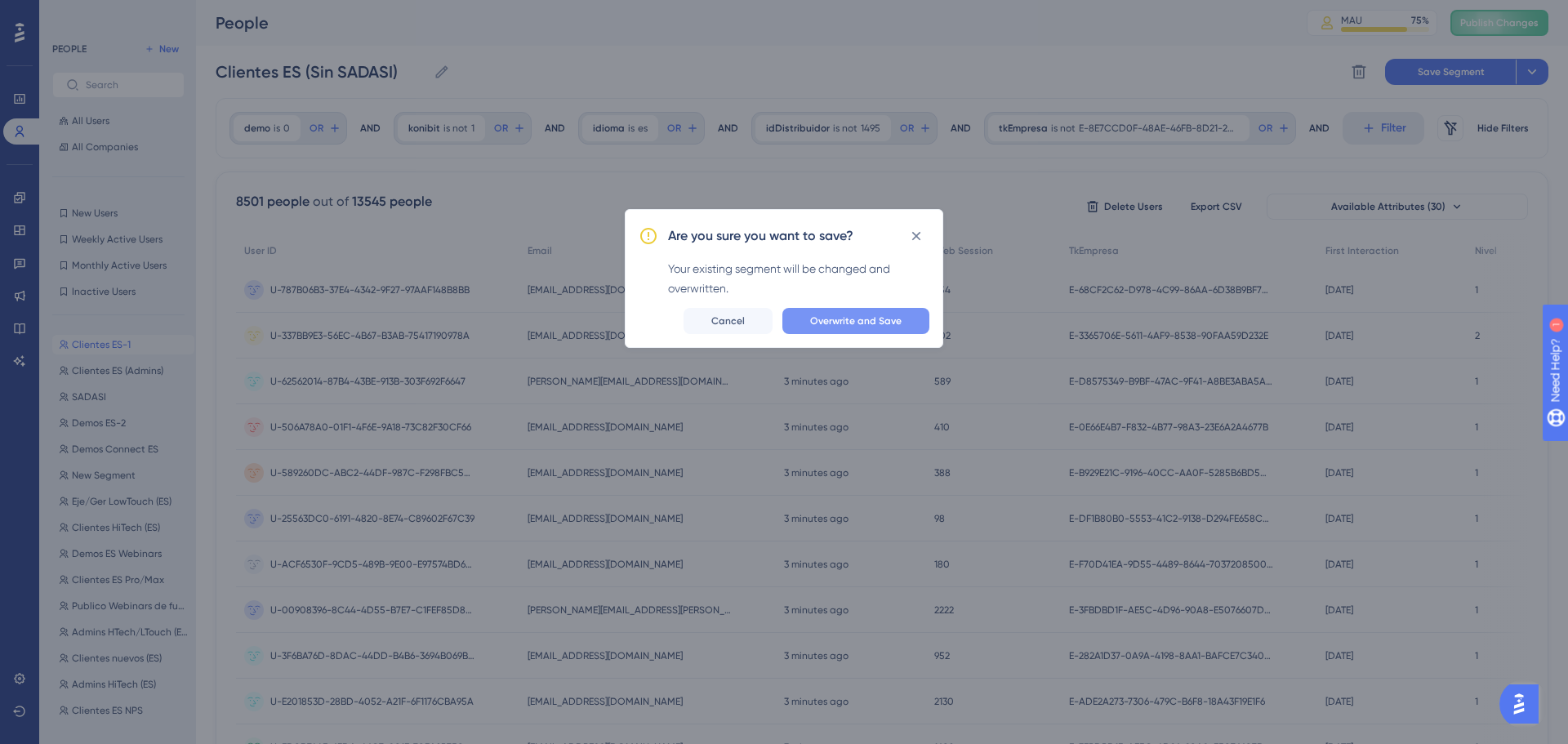
click at [878, 318] on span "Overwrite and Save" at bounding box center [856, 320] width 92 height 13
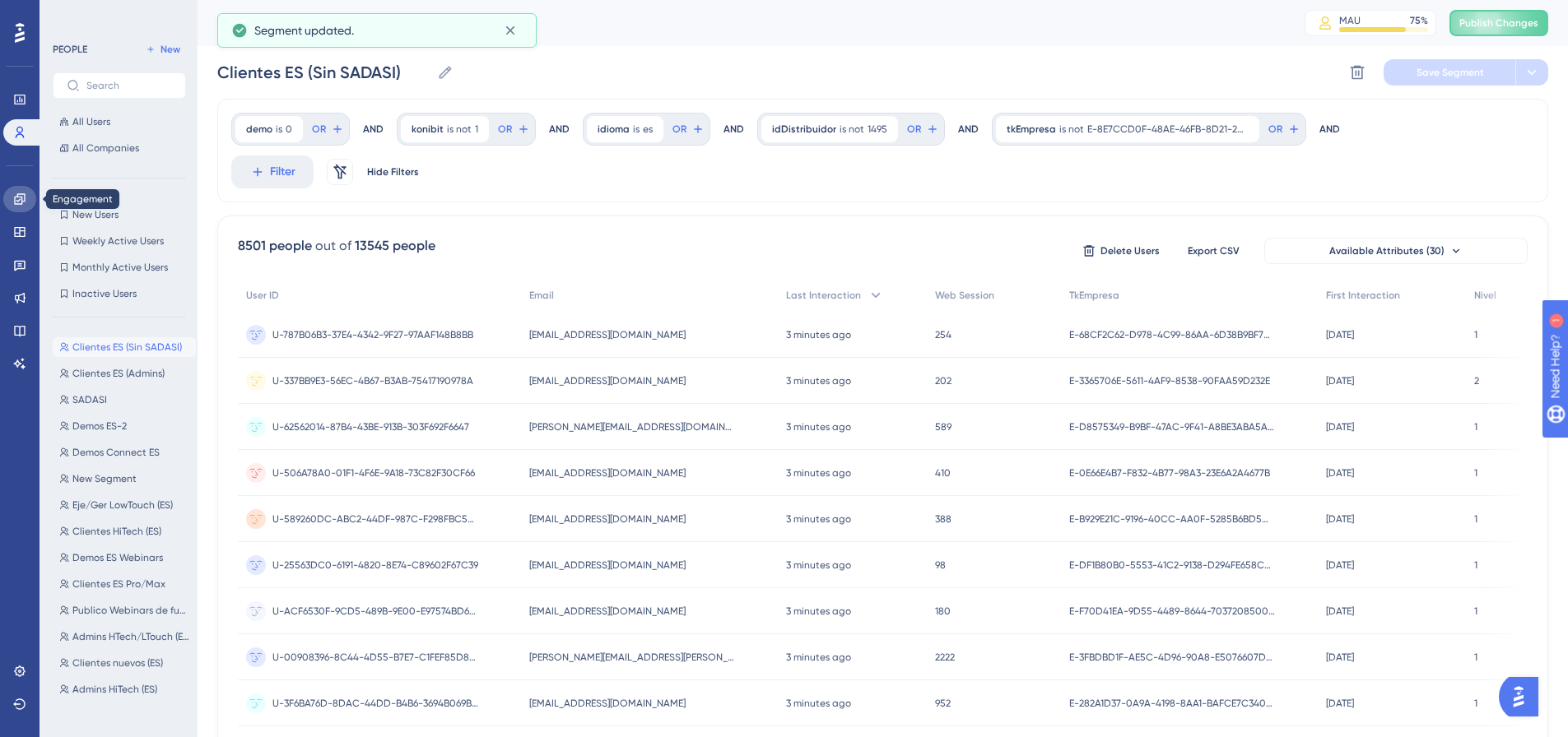
click at [19, 190] on link at bounding box center [19, 199] width 32 height 27
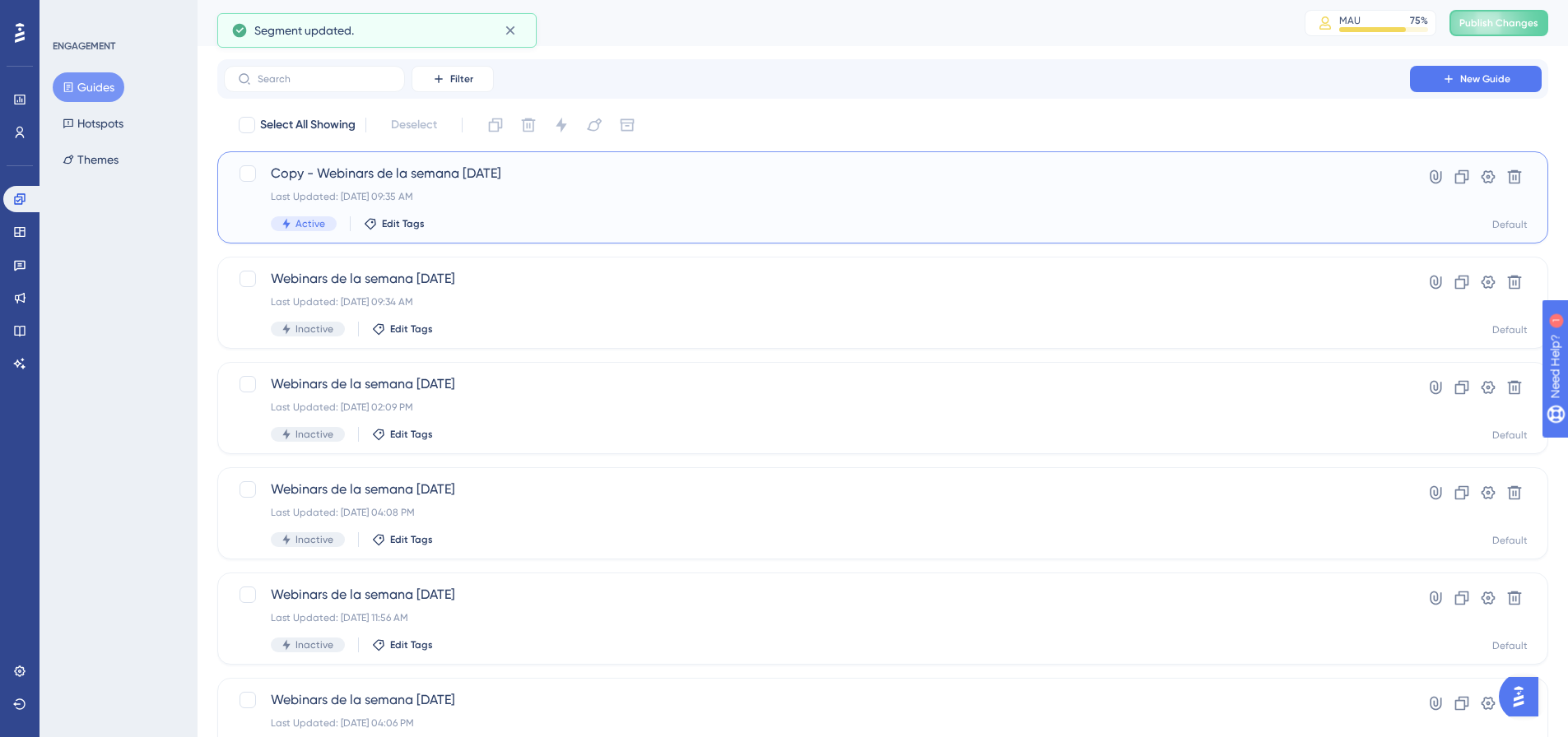
click at [513, 204] on div "Copy - Webinars de la semana 05/09/2025 Last Updated: Sep 09 2025, 09:35 AM Act…" at bounding box center [817, 197] width 1093 height 68
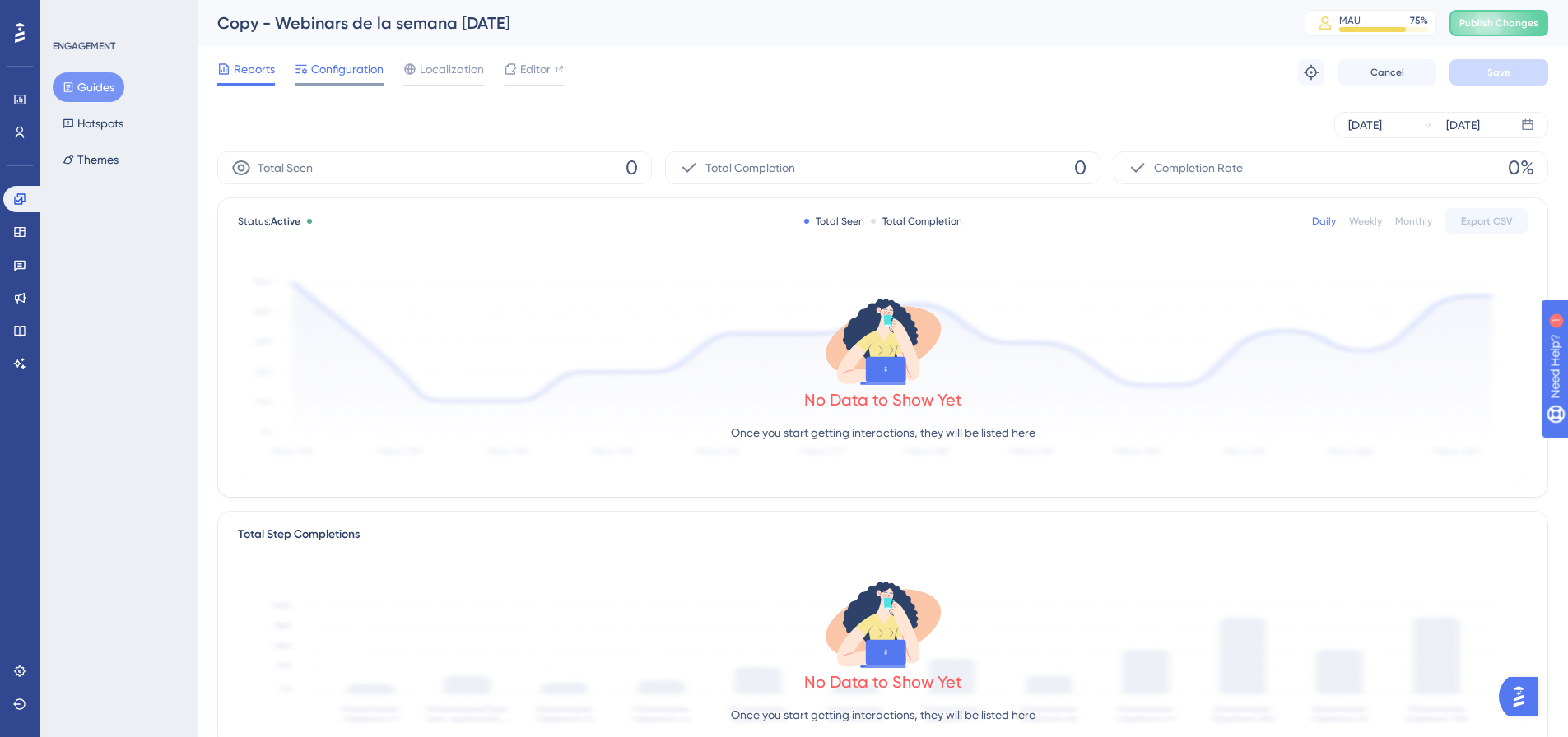
click at [338, 70] on span "Configuration" at bounding box center [347, 69] width 73 height 20
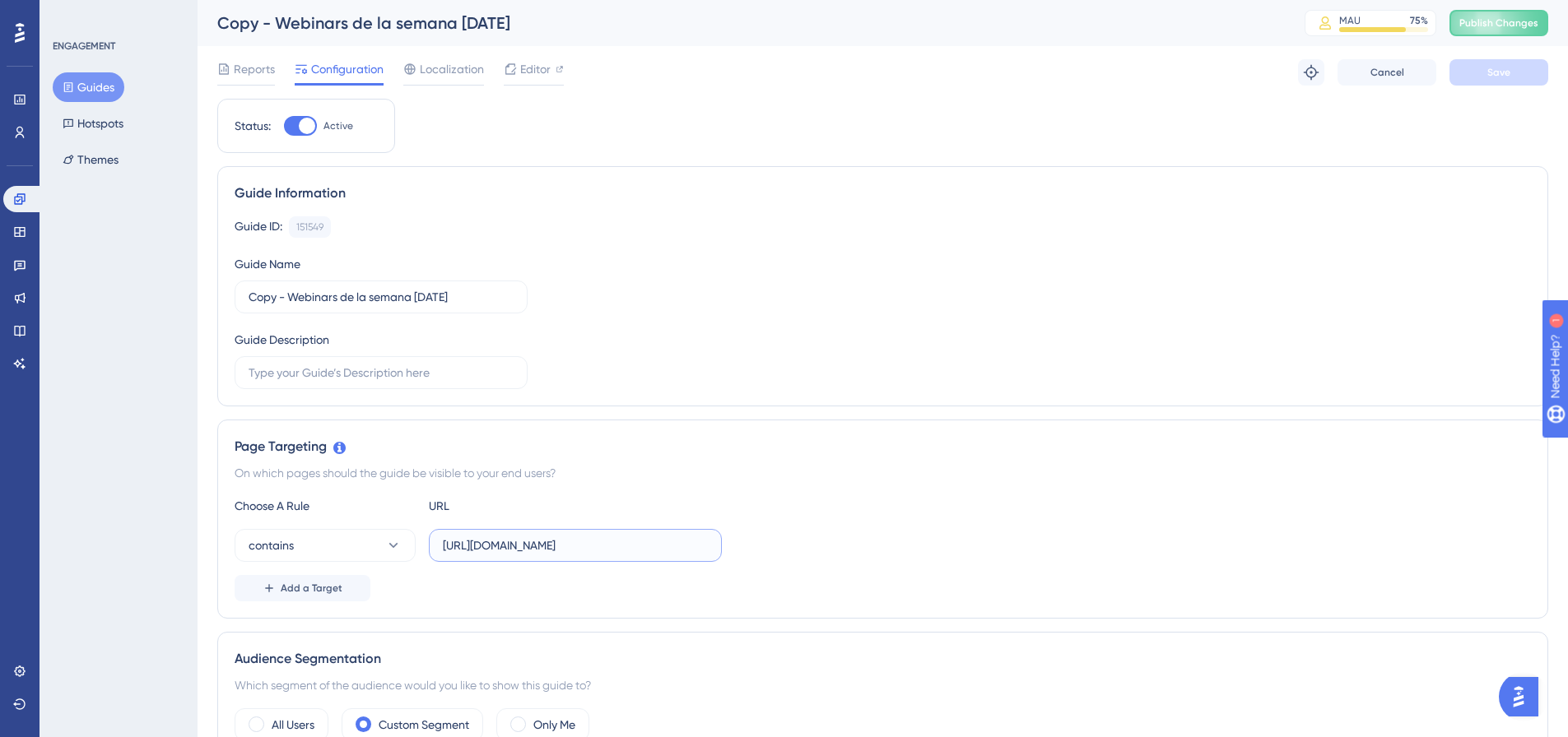
click at [593, 551] on input "[URL][DOMAIN_NAME]" at bounding box center [575, 545] width 265 height 18
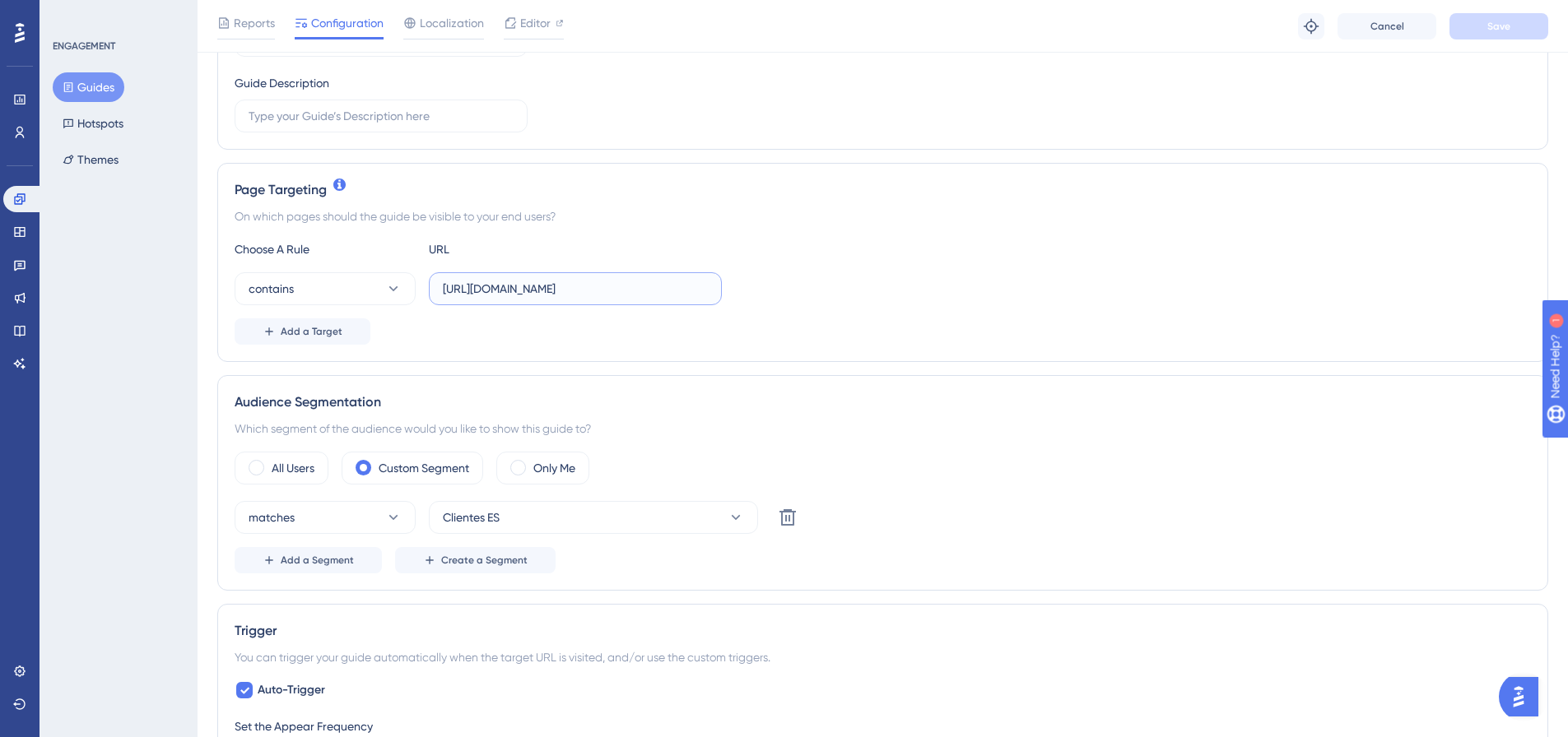
scroll to position [330, 0]
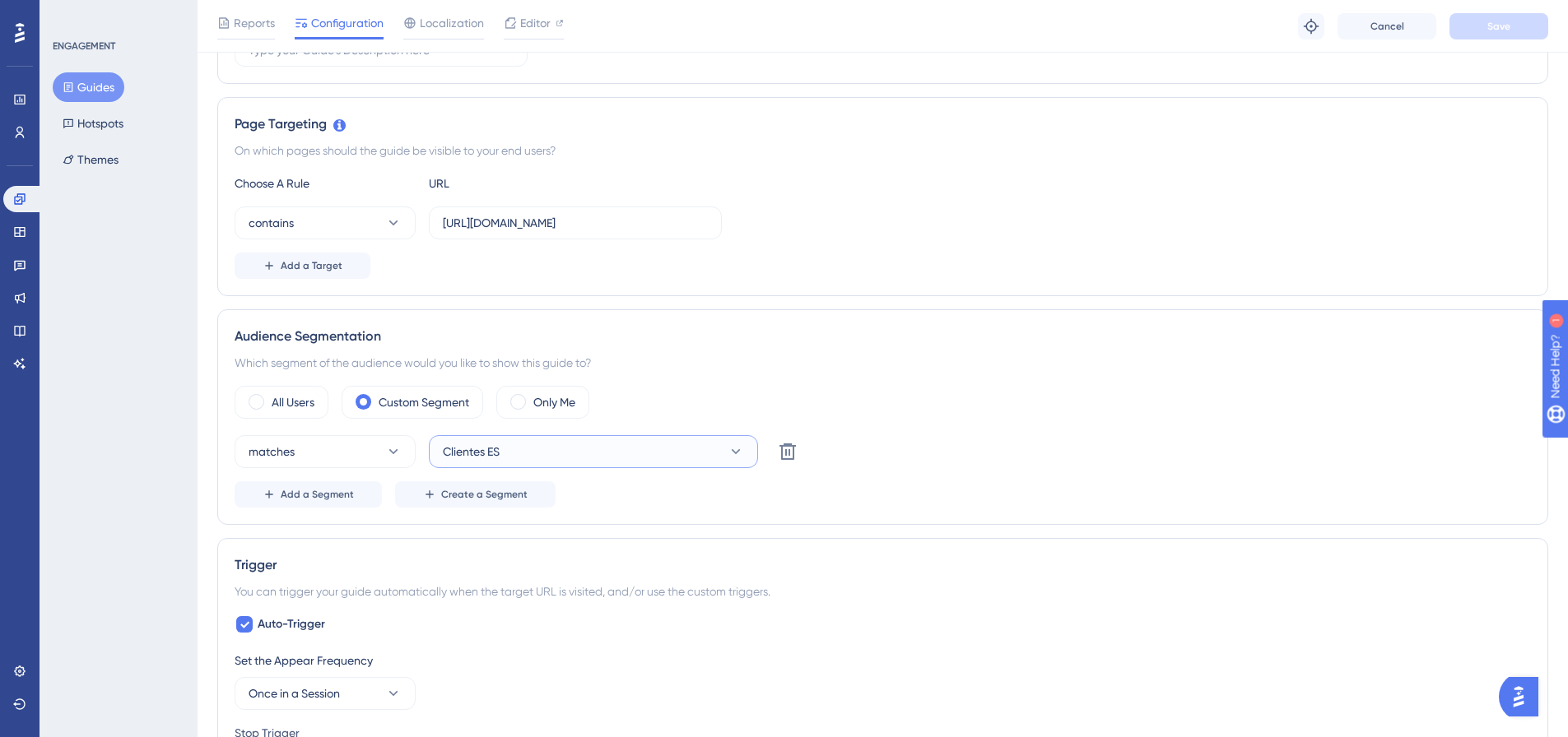
click at [535, 447] on button "Clientes ES" at bounding box center [594, 451] width 330 height 32
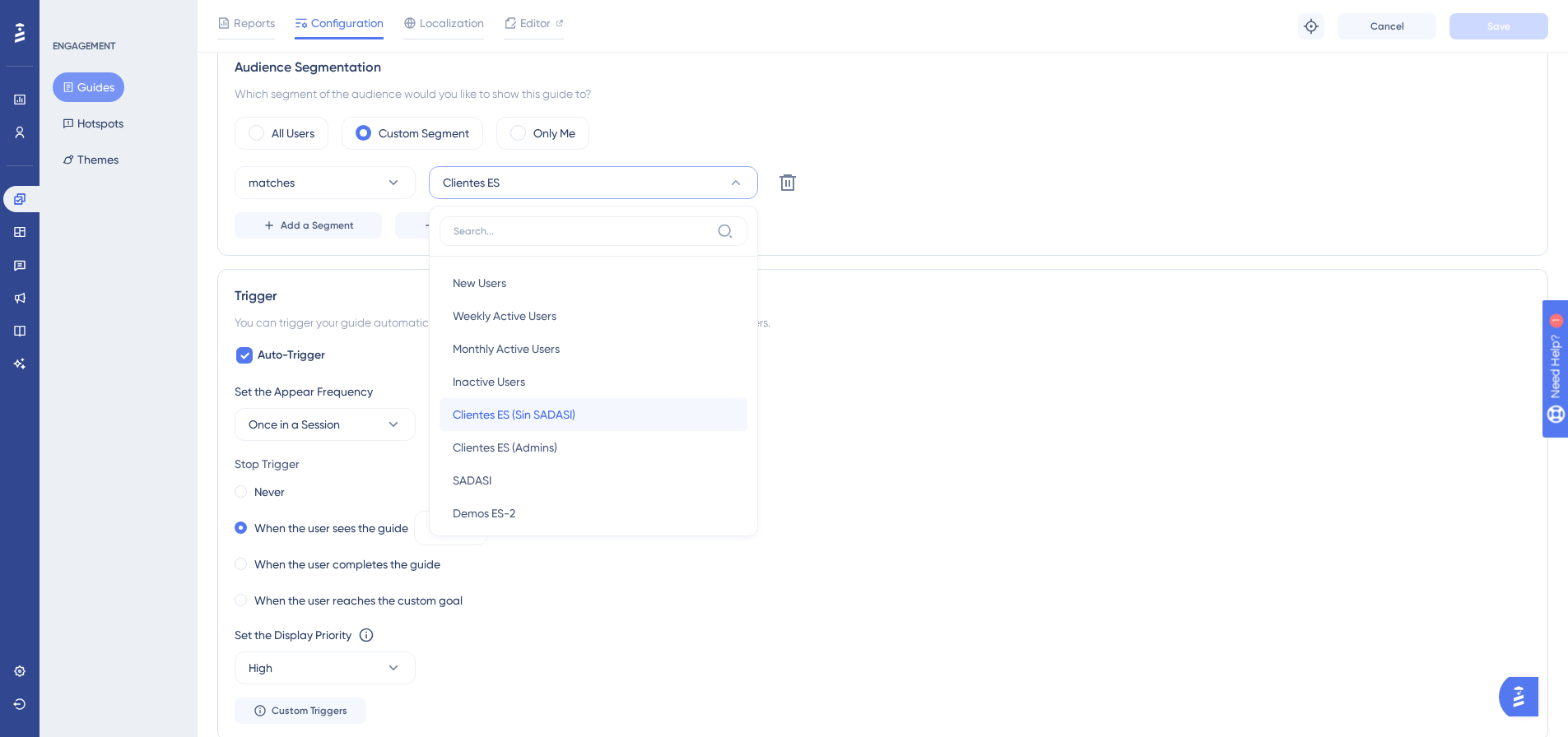
click at [581, 416] on div "Clientes ES (Sin SADASI) Clientes ES (Sin SADASI)" at bounding box center [594, 414] width 282 height 32
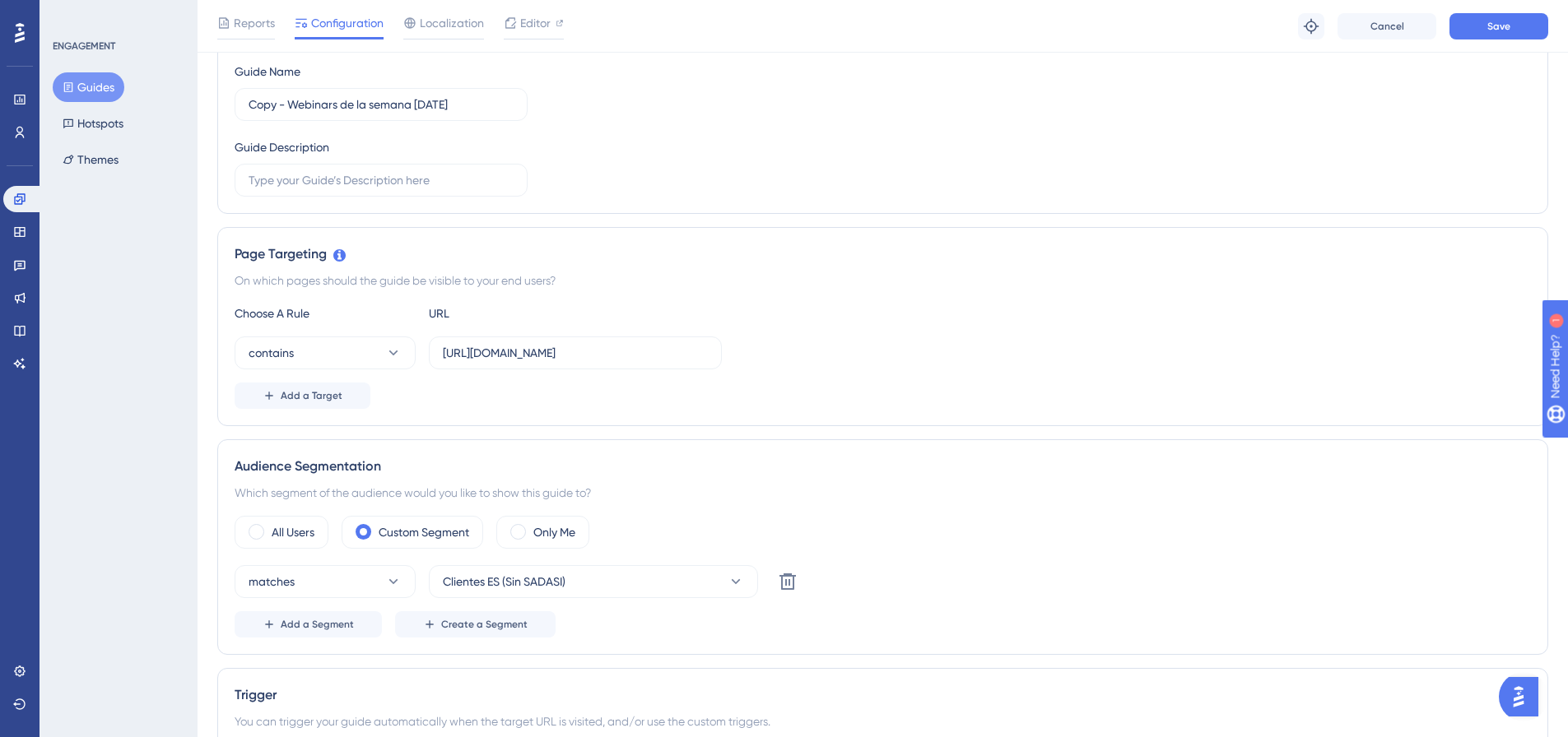
scroll to position [104, 0]
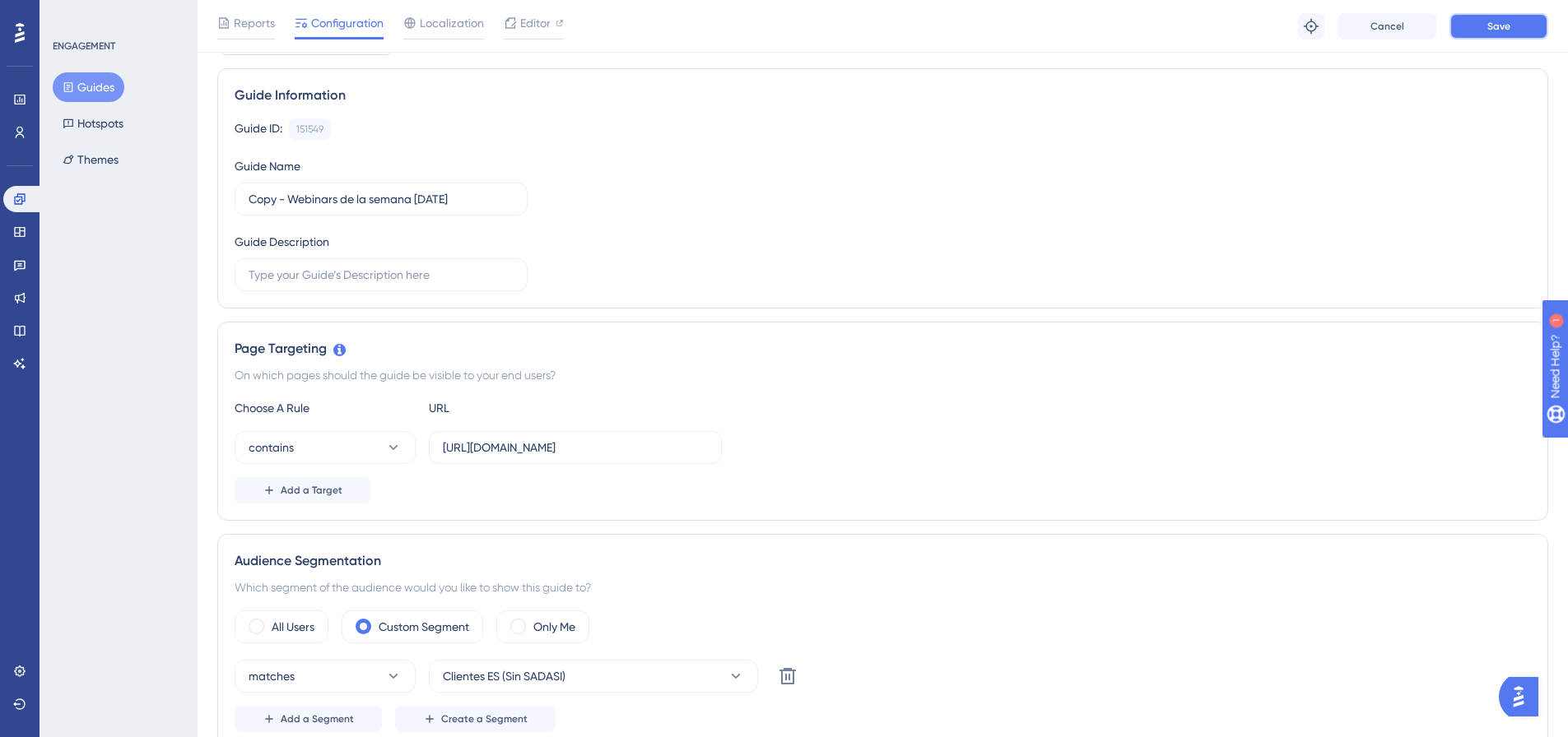
click at [1527, 37] on button "Save" at bounding box center [1499, 26] width 98 height 27
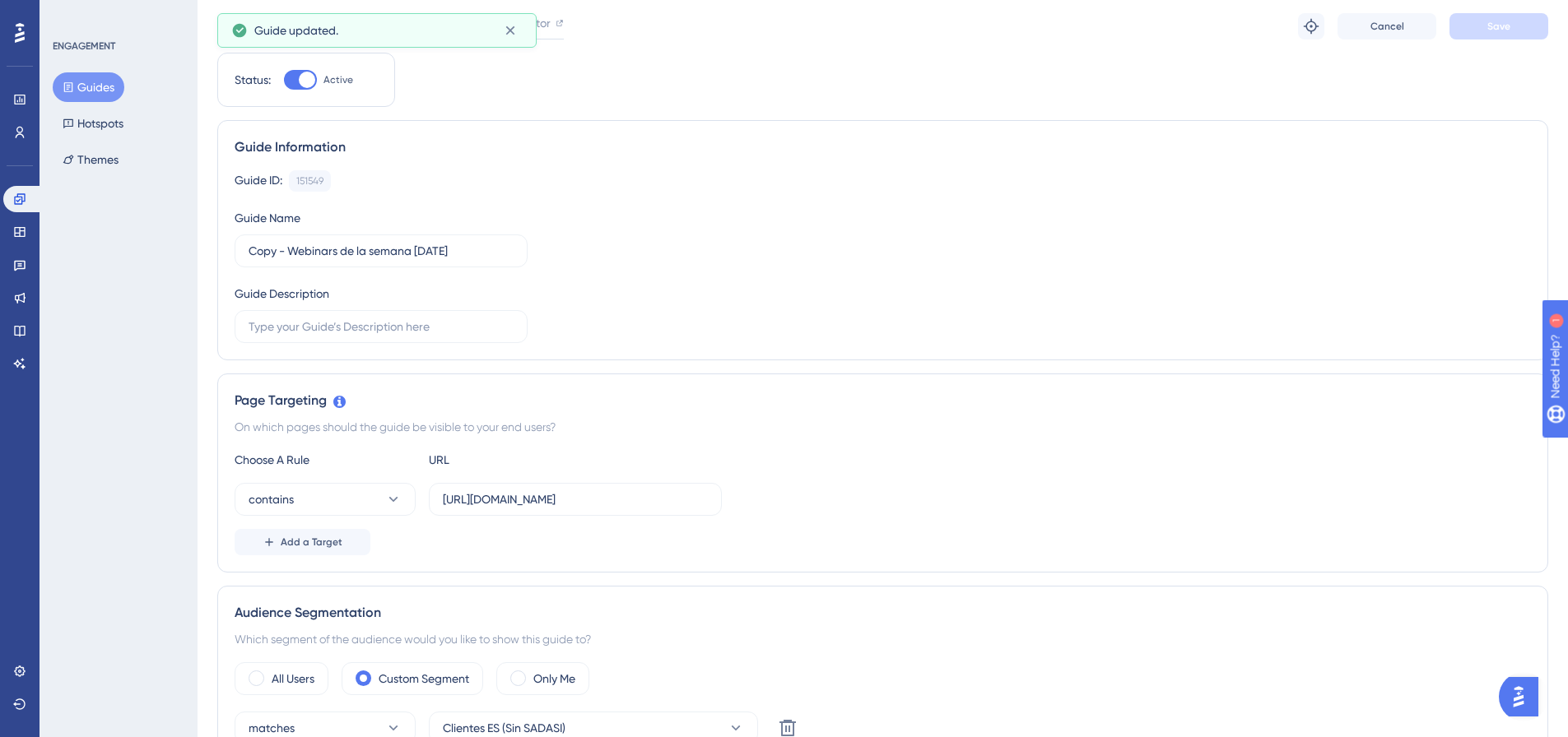
scroll to position [0, 0]
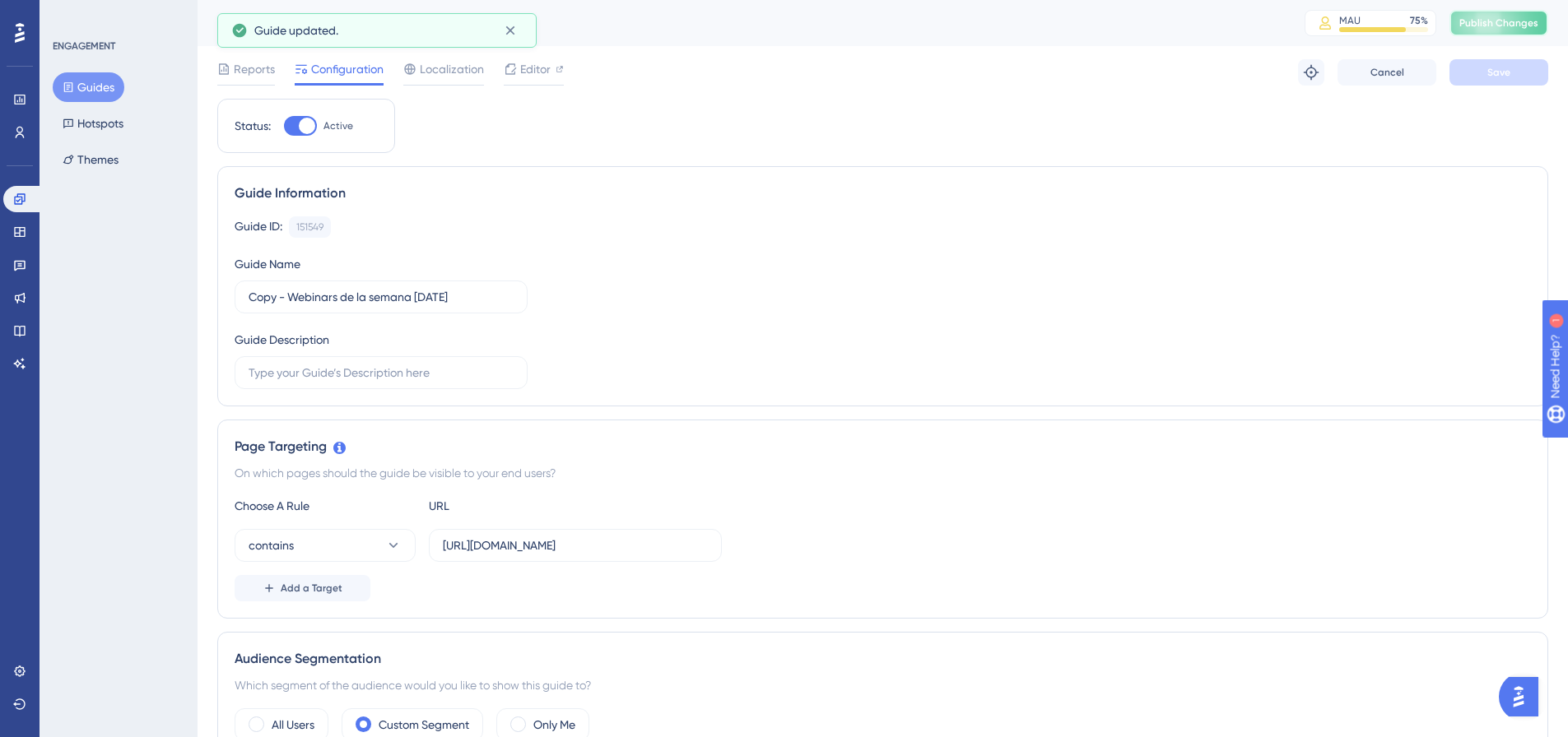
click at [1505, 35] on button "Publish Changes" at bounding box center [1499, 23] width 98 height 27
